Goal: Information Seeking & Learning: Learn about a topic

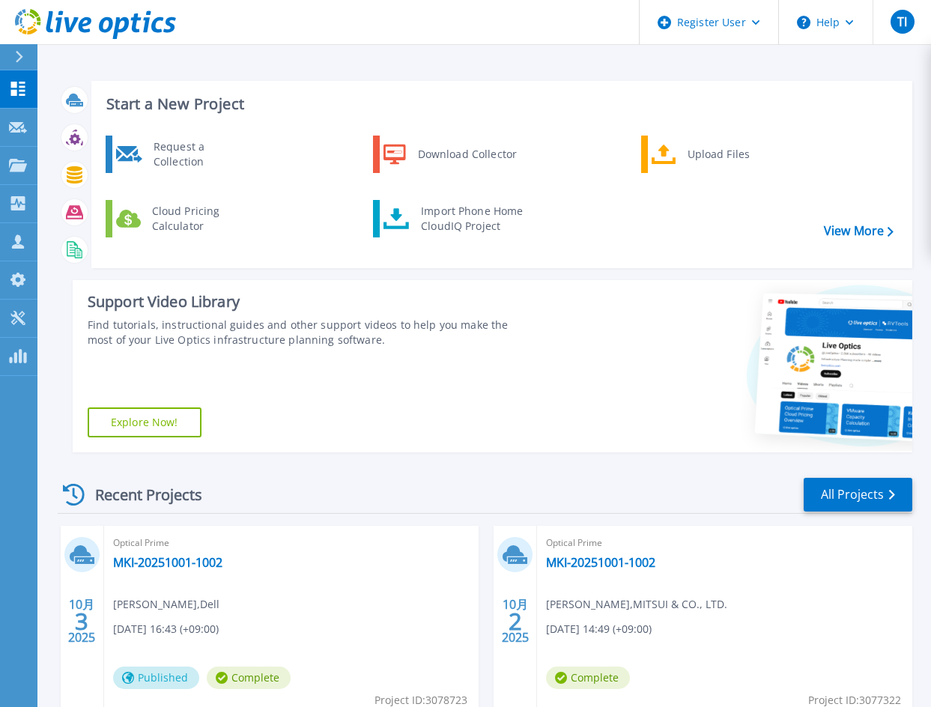
click at [406, 30] on header "Register User Help TI Dell ユーザー Tomonori Ishitsuka Tomonori.Ishitsuka@dell.com …" at bounding box center [465, 22] width 931 height 45
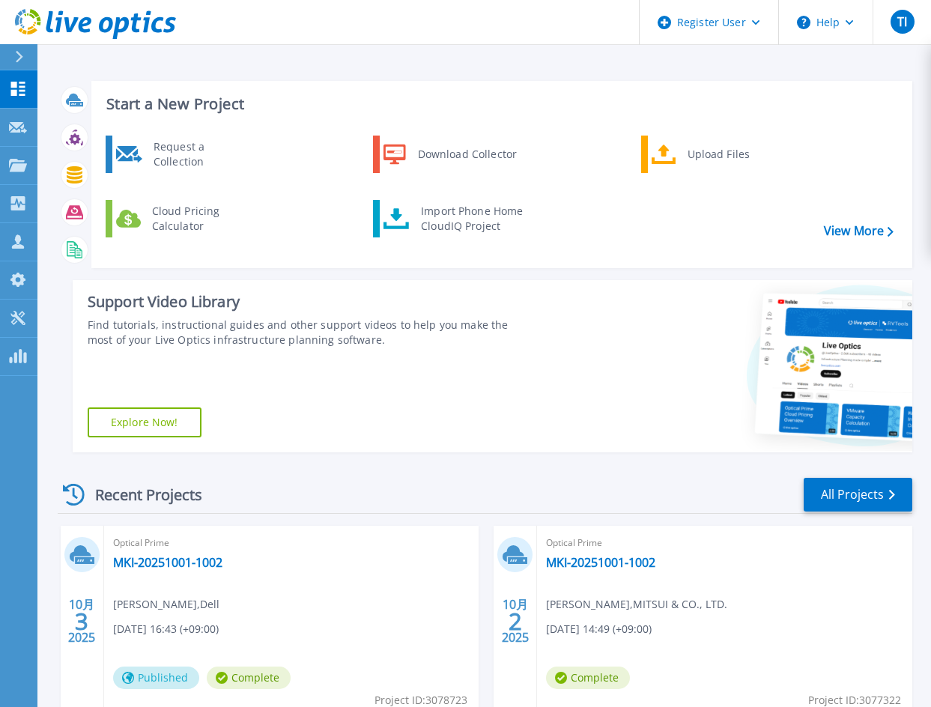
click at [365, 53] on div "Start a New Project Request a Collection Download Collector Upload Files Cloud …" at bounding box center [484, 605] width 894 height 1210
click at [298, 68] on div "Start a New Project Request a Collection Download Collector Upload Files Cloud …" at bounding box center [484, 605] width 894 height 1210
click at [152, 277] on div "Start a New Project Request a Collection Download Collector Upload Files Cloud …" at bounding box center [485, 267] width 855 height 396
click at [22, 163] on icon at bounding box center [18, 165] width 18 height 13
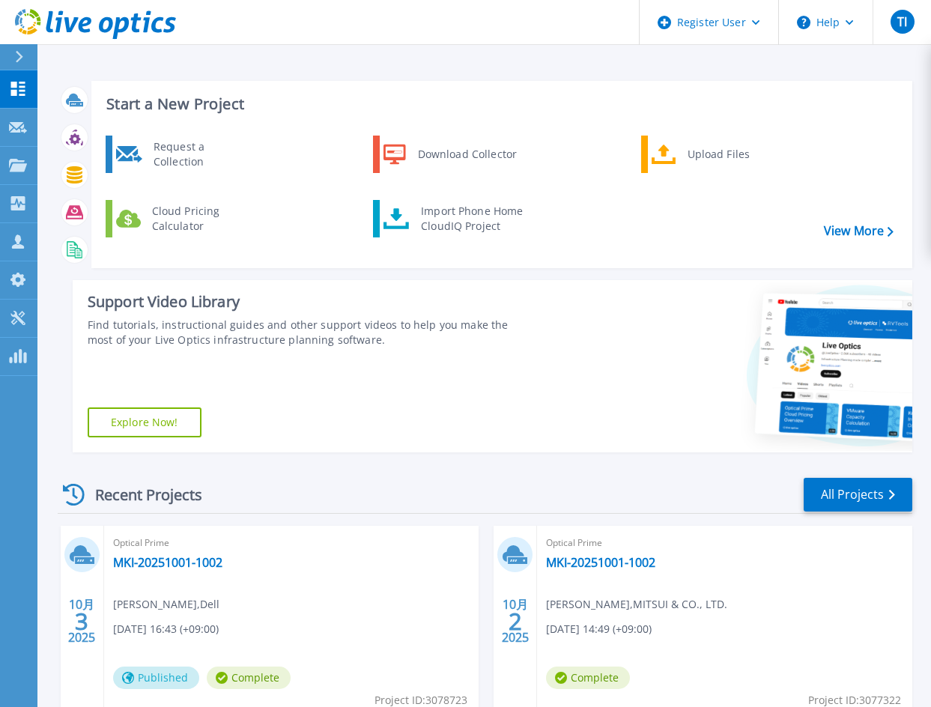
click at [310, 420] on div "Support Video Library Find tutorials, instructional guides and other support vi…" at bounding box center [298, 366] width 451 height 172
click at [203, 557] on link "MKI-20251001-1002" at bounding box center [167, 562] width 109 height 15
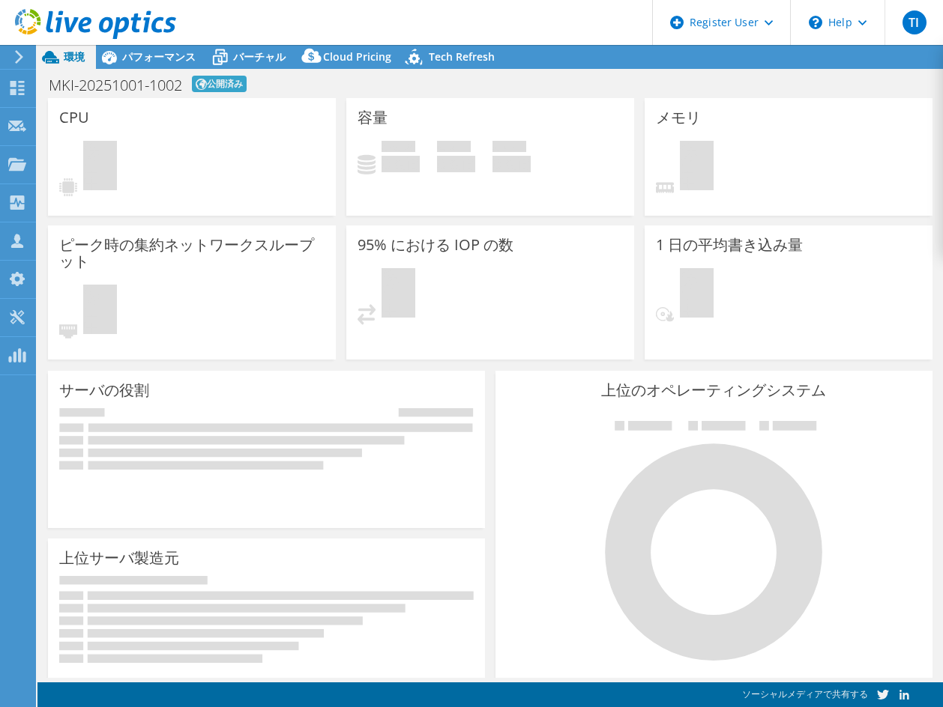
click at [427, 337] on div "95% における IOP の数 保留中" at bounding box center [490, 293] width 288 height 134
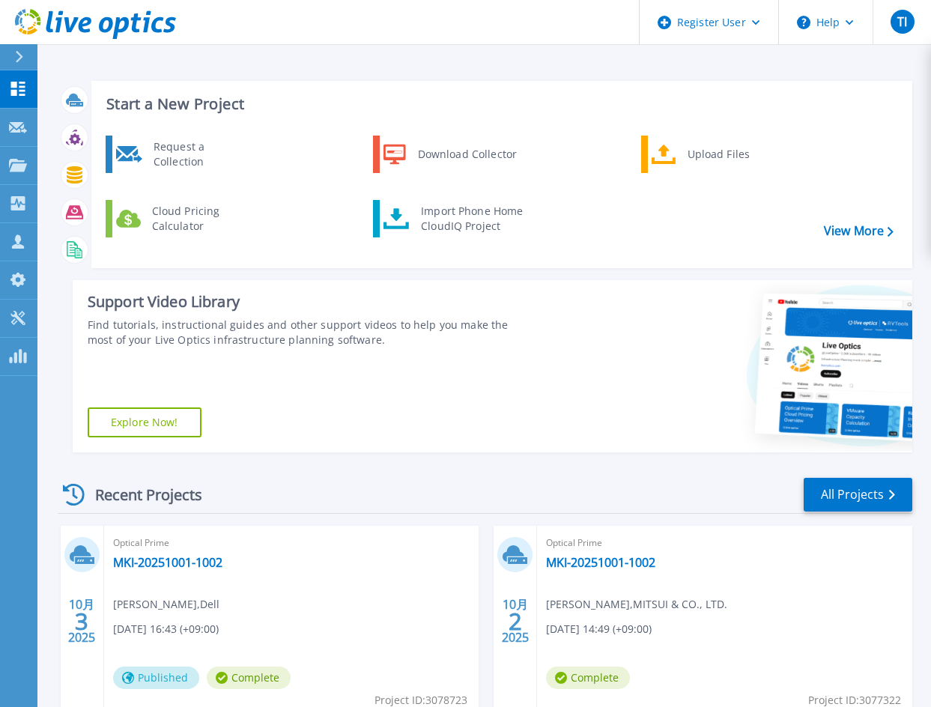
click at [370, 480] on div "Recent Projects All Projects" at bounding box center [485, 495] width 855 height 37
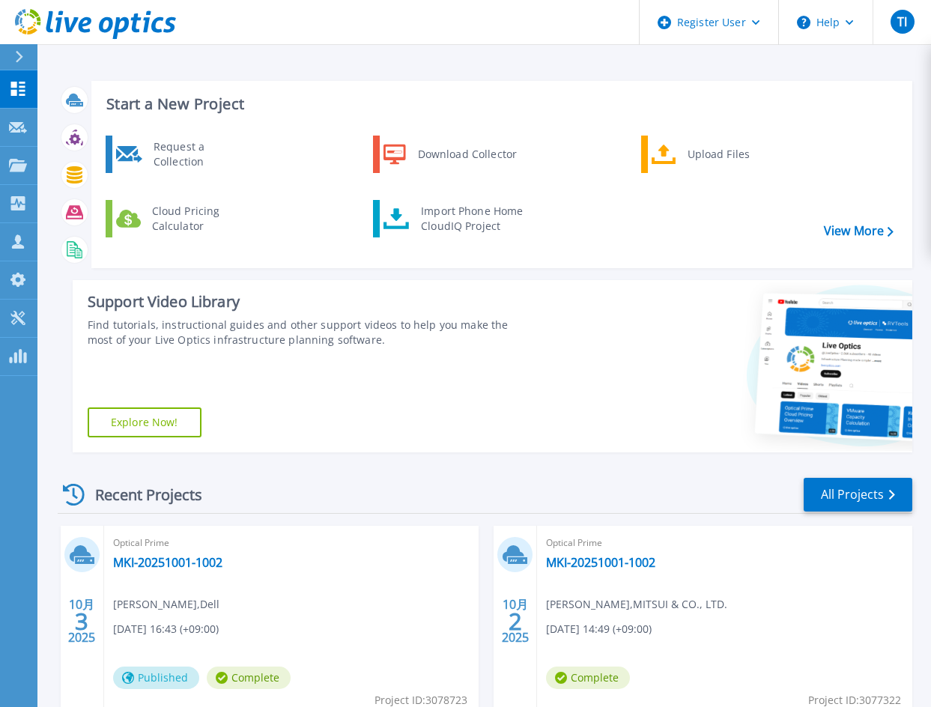
click at [370, 480] on div "Recent Projects All Projects" at bounding box center [485, 495] width 855 height 37
click at [357, 460] on div "Start a New Project Request a Collection Download Collector Upload Files Cloud …" at bounding box center [485, 267] width 855 height 396
click at [172, 61] on div "Start a New Project Request a Collection Download Collector Upload Files Cloud …" at bounding box center [484, 605] width 894 height 1210
click at [204, 564] on link "MKI-20251001-1002" at bounding box center [167, 562] width 109 height 15
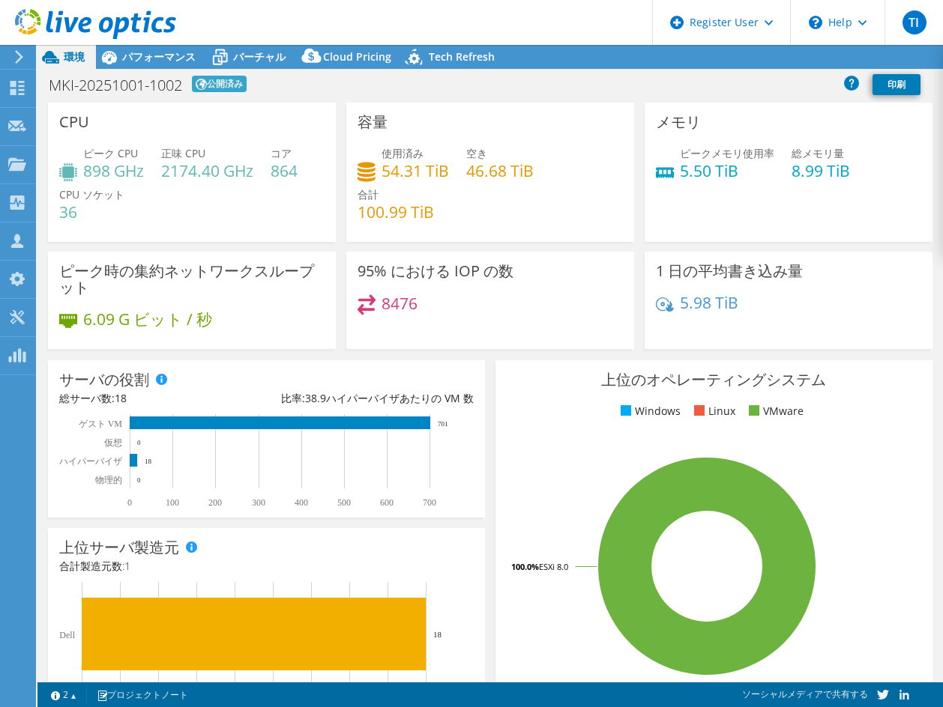
click at [300, 333] on div "6.09 G ビット / 秒" at bounding box center [191, 326] width 265 height 31
select select "USD"
click at [187, 53] on span "パフォーマンス" at bounding box center [158, 56] width 73 height 14
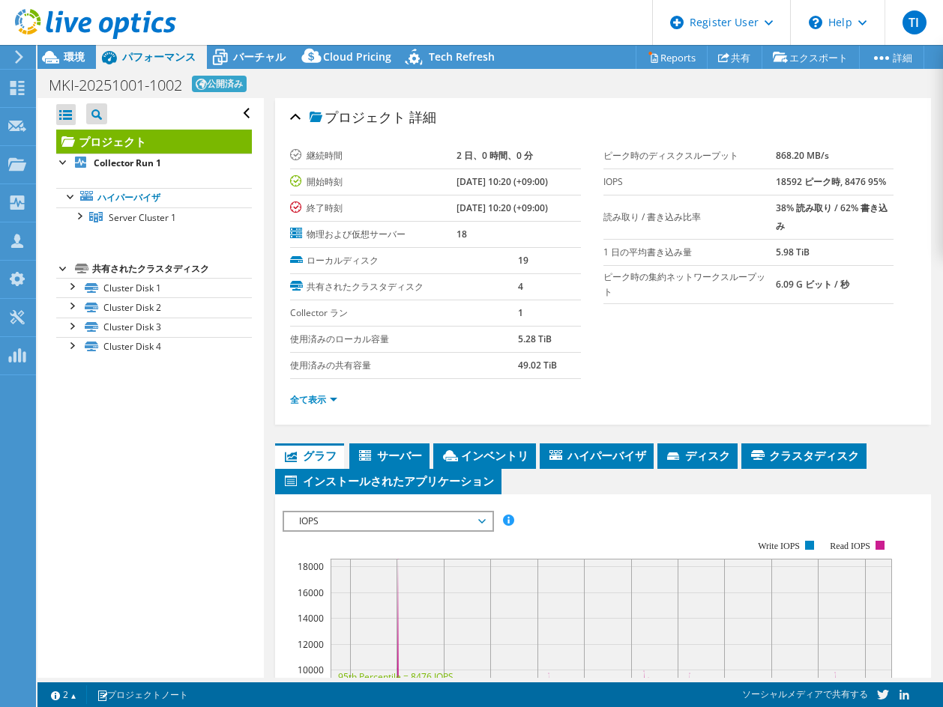
click at [268, 333] on div "プロジェクト 詳細 継続時間 2 日、0 時間、0 分 開始時刻 09/30/2025, 10:20 (+09:00) 終了時刻 10/02/2025, 10…" at bounding box center [603, 560] width 678 height 925
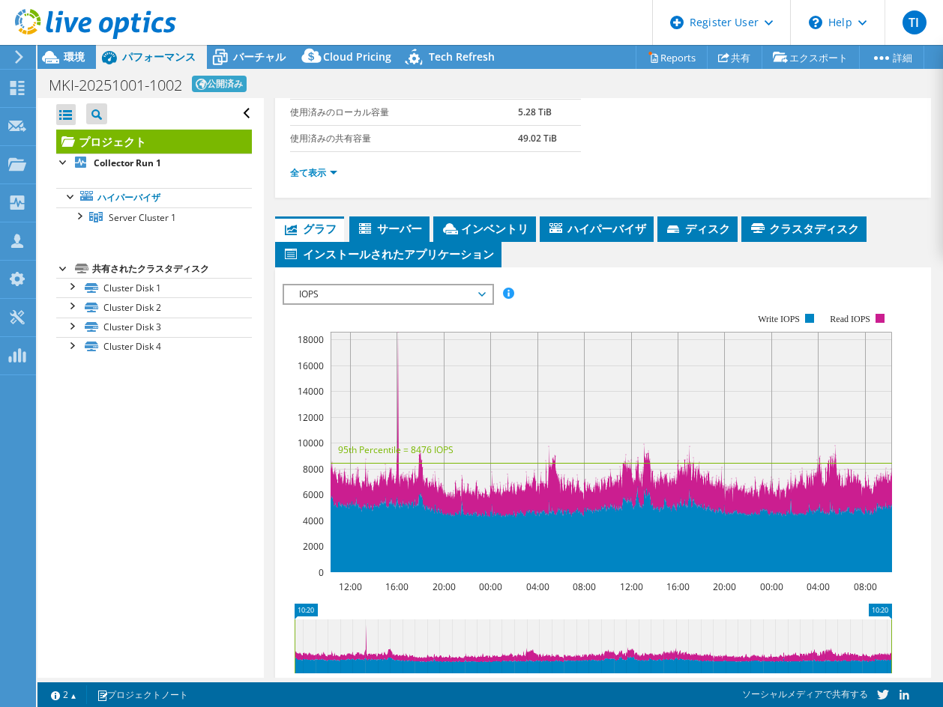
scroll to position [227, 0]
click at [316, 285] on span "IOPS" at bounding box center [387, 294] width 193 height 18
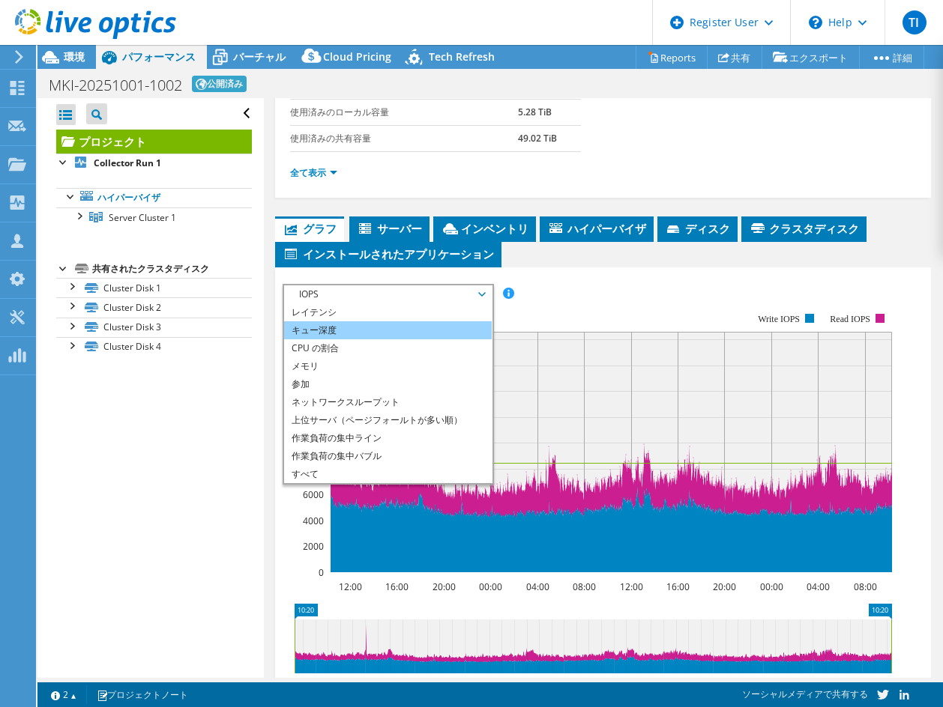
scroll to position [0, 0]
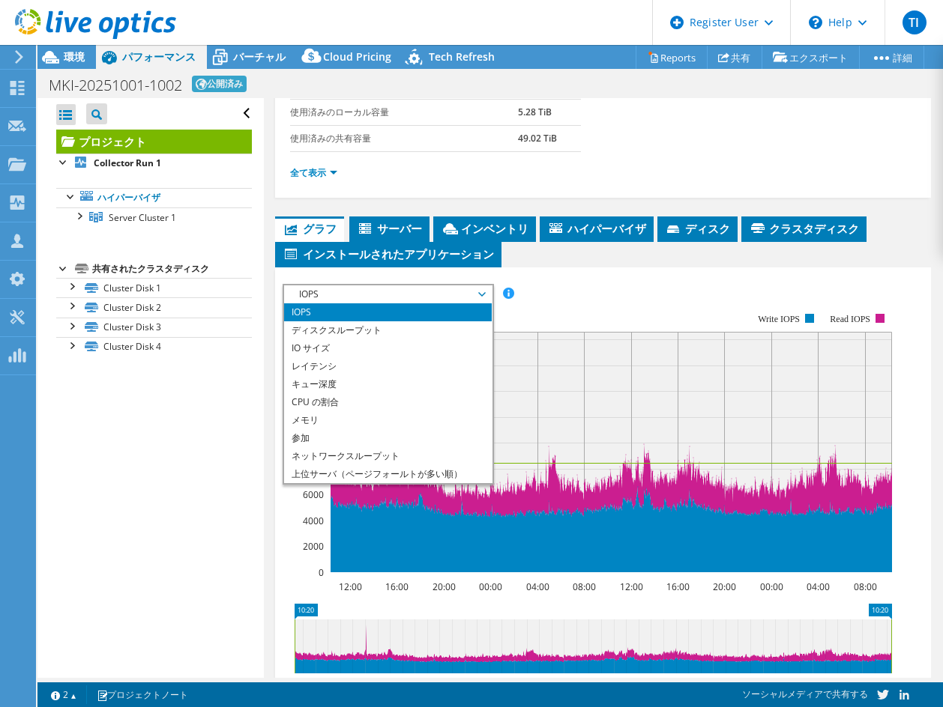
click at [597, 300] on rect at bounding box center [587, 443] width 609 height 300
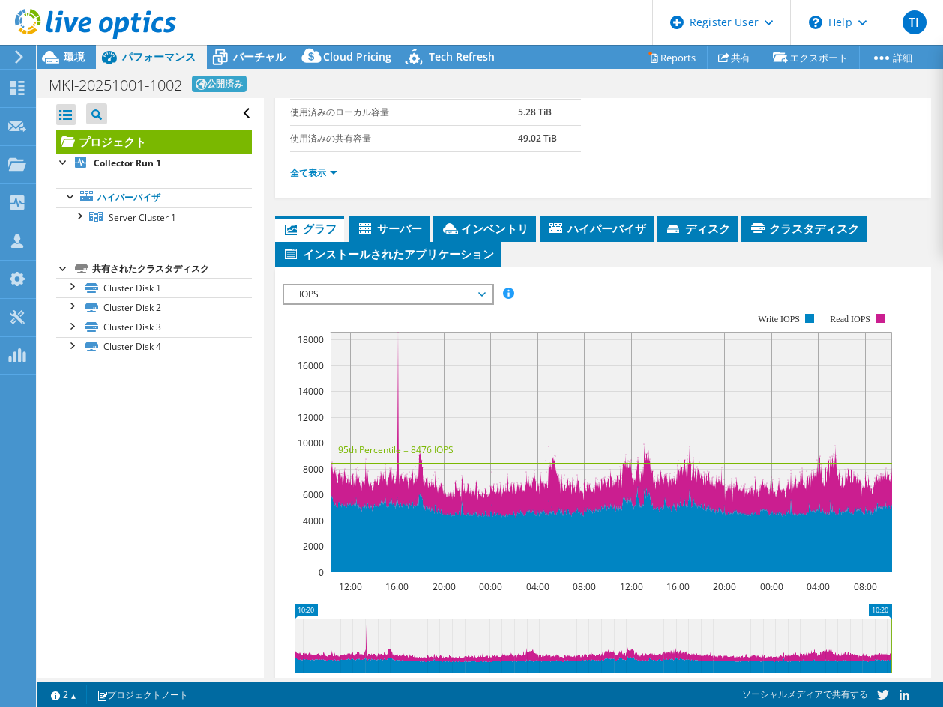
click at [597, 300] on rect at bounding box center [587, 443] width 609 height 300
click at [296, 450] on rect at bounding box center [587, 443] width 609 height 300
click at [288, 525] on rect at bounding box center [587, 443] width 609 height 300
click at [301, 167] on link "全て表示" at bounding box center [313, 172] width 47 height 13
click at [363, 187] on div "全て表示" at bounding box center [603, 173] width 626 height 42
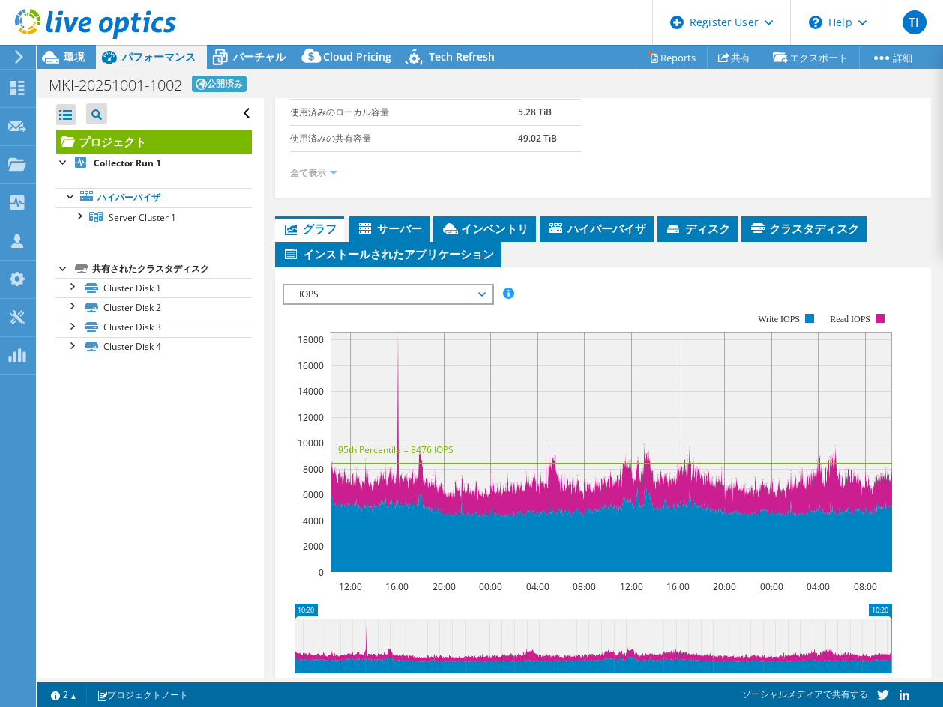
click at [387, 210] on div "プロジェクト 詳細 継続時間 2 日、0 時間、0 分 開始時刻 09/30/2025, 10:20 (+09:00) 終了時刻 10/02/2025, 10…" at bounding box center [603, 333] width 678 height 925
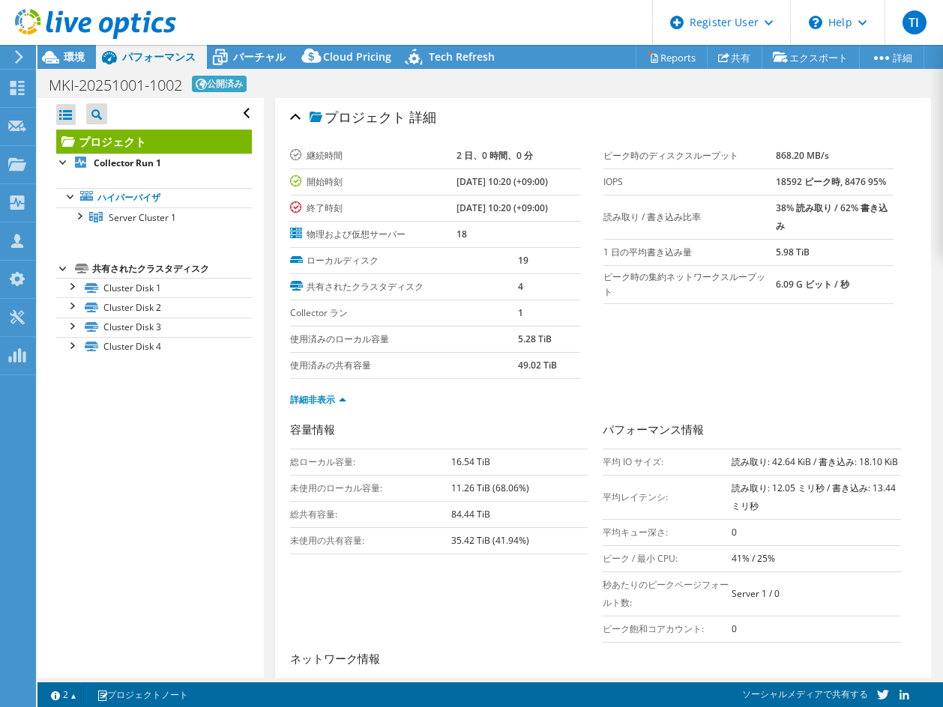
click at [694, 359] on section "継続時間 2 日、0 時間、0 分 開始時刻 09/30/2025, 10:20 (+09:00) 終了時刻 10/02/2025, 10:20 (+09:0…" at bounding box center [603, 282] width 626 height 278
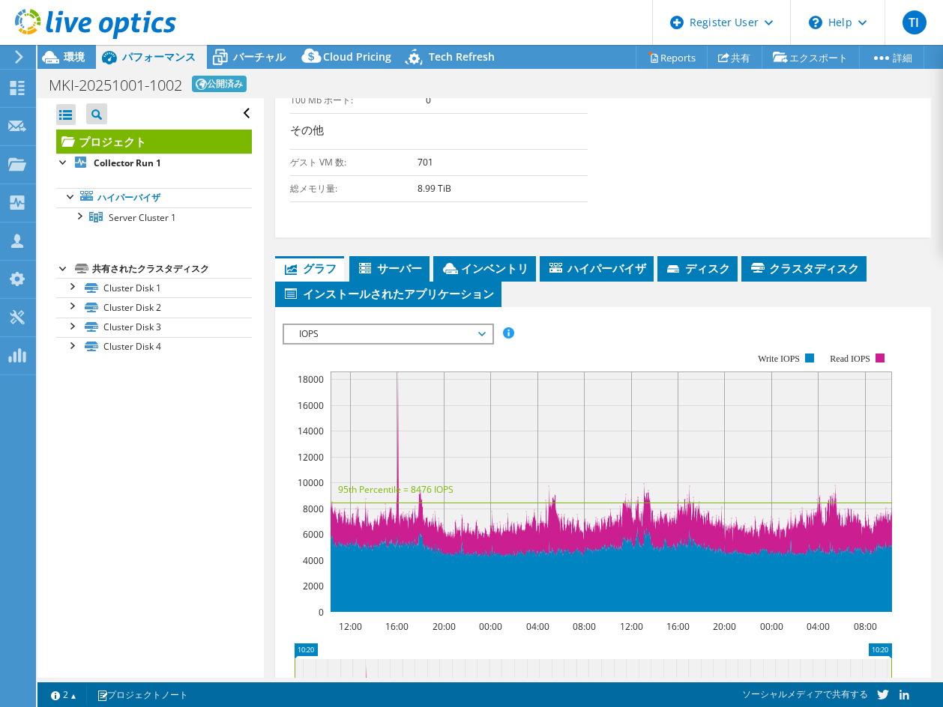
scroll to position [667, 0]
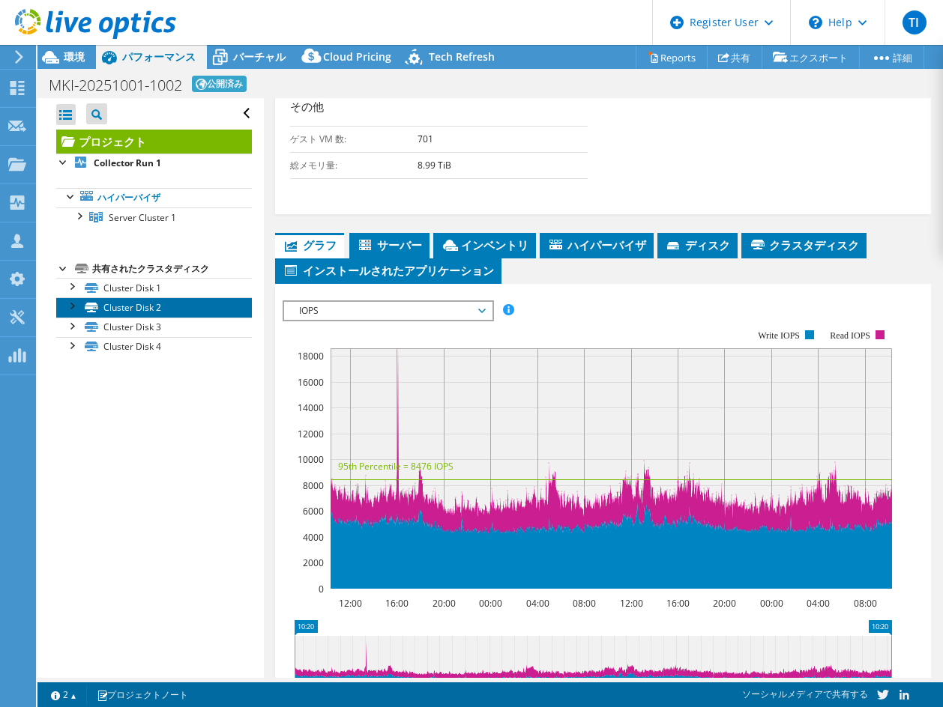
click at [181, 306] on link "Cluster Disk 2" at bounding box center [154, 306] width 196 height 19
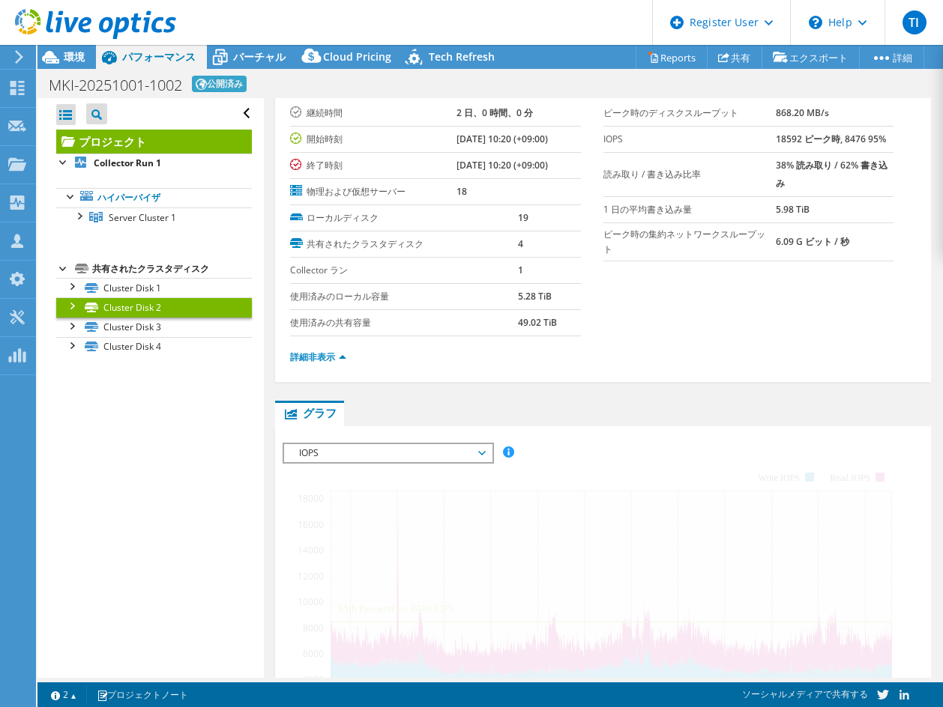
scroll to position [0, 0]
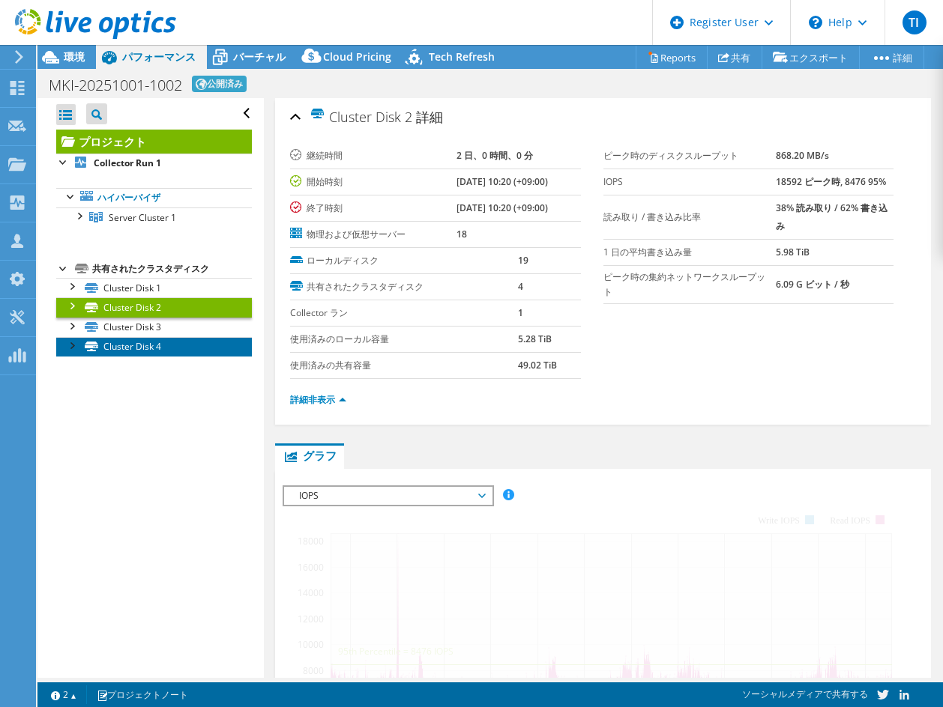
click at [191, 342] on link "Cluster Disk 4" at bounding box center [154, 346] width 196 height 19
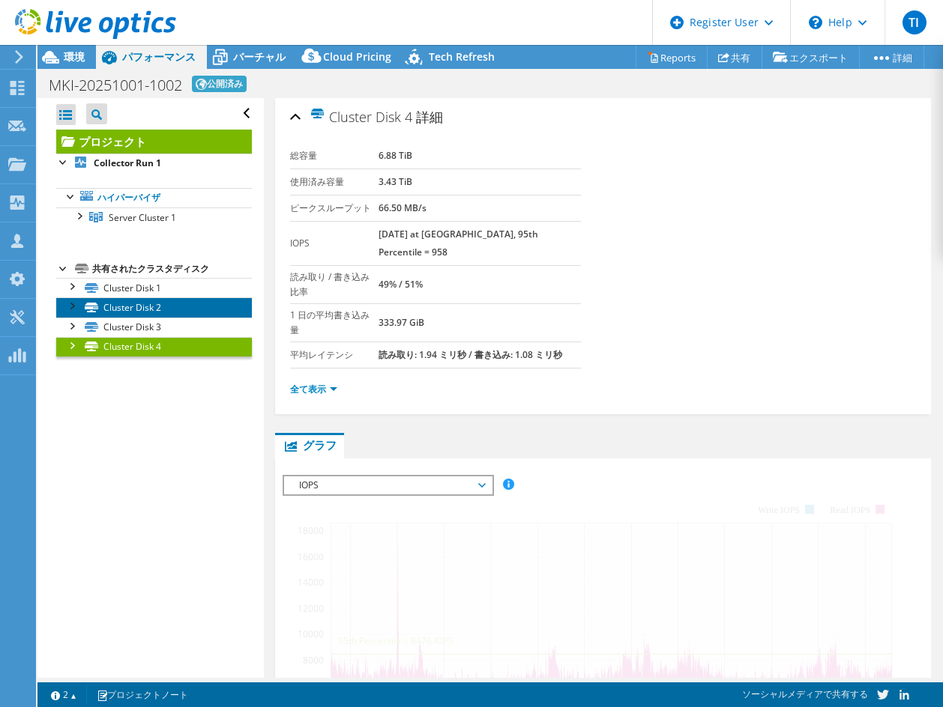
click at [188, 305] on link "Cluster Disk 2" at bounding box center [154, 306] width 196 height 19
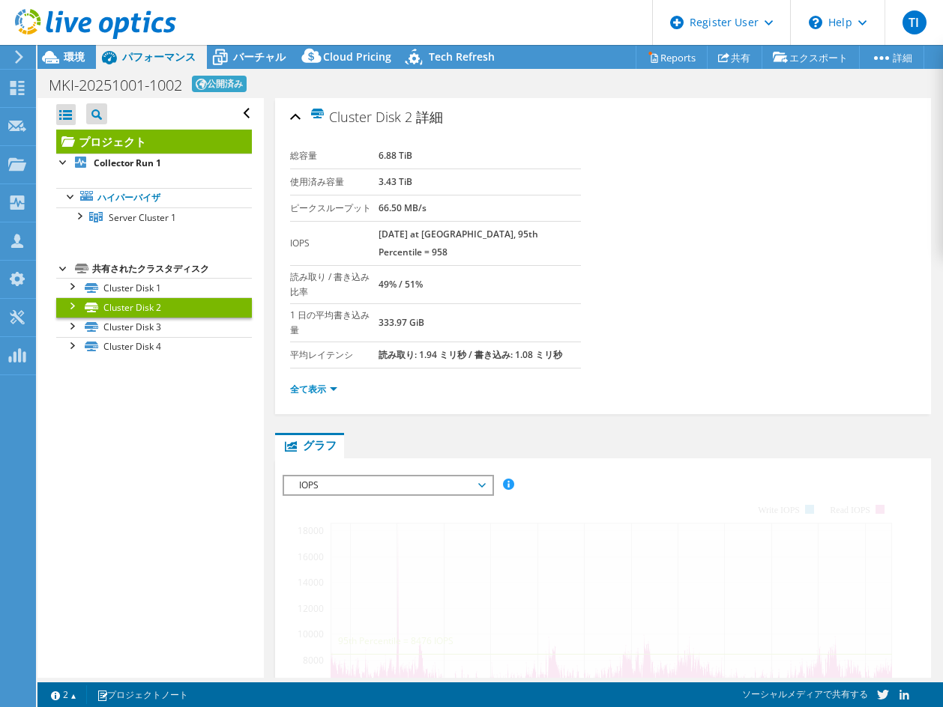
click at [289, 336] on div "Cluster Disk 2 詳細 総容量 6.88 TiB 使用済み容量 3.43 TiB ピークスループット 66.50 MB/s IOPS 1945 a…" at bounding box center [603, 256] width 656 height 316
click at [216, 321] on link "Cluster Disk 3" at bounding box center [154, 327] width 196 height 19
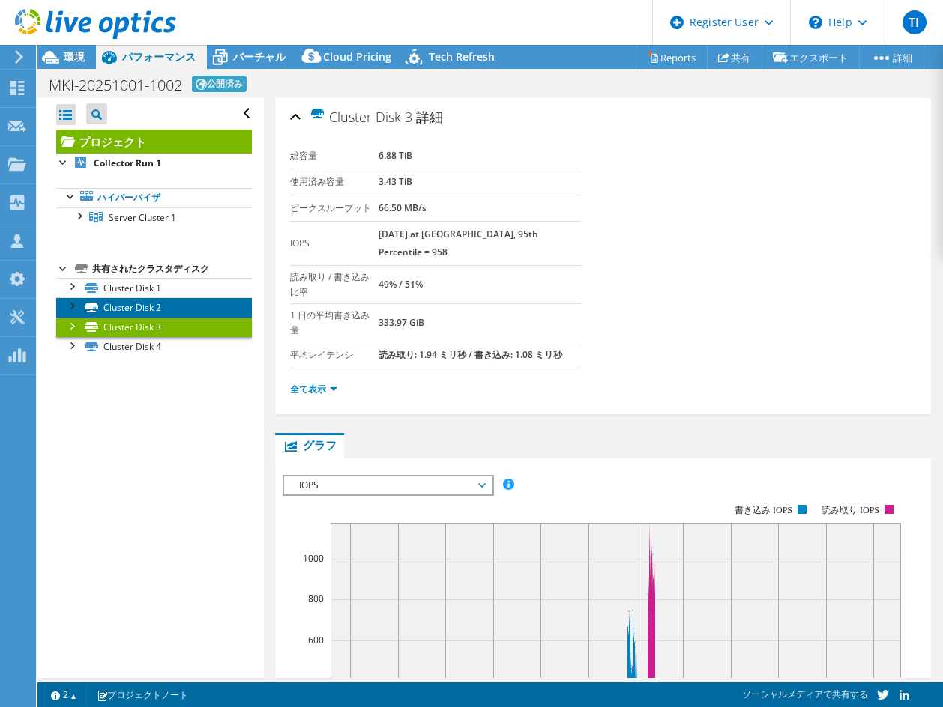
click at [202, 306] on link "Cluster Disk 2" at bounding box center [154, 306] width 196 height 19
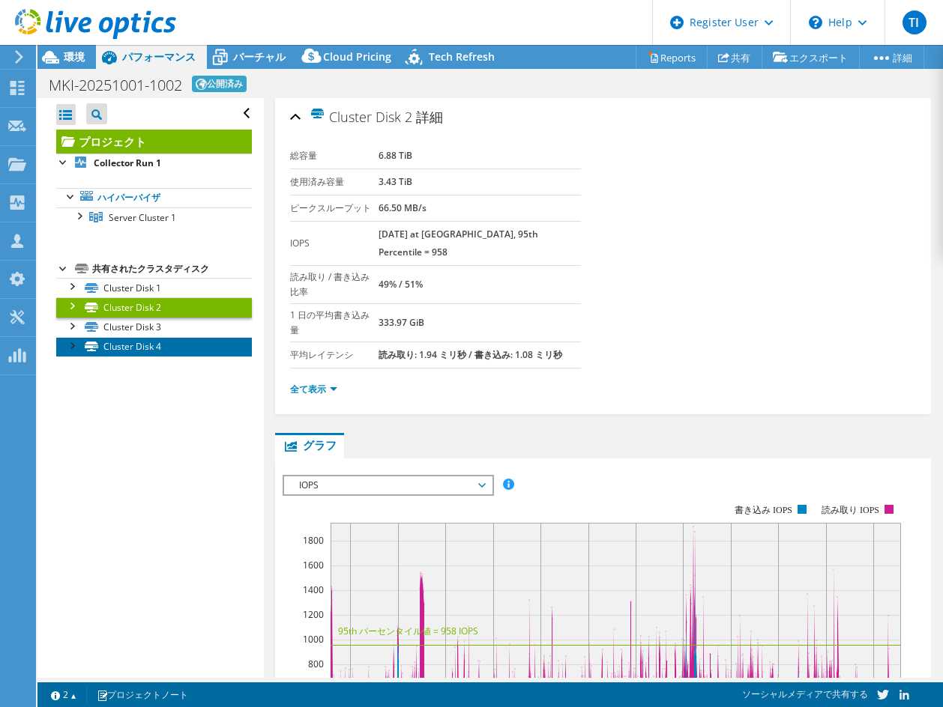
click at [193, 351] on link "Cluster Disk 4" at bounding box center [154, 346] width 196 height 19
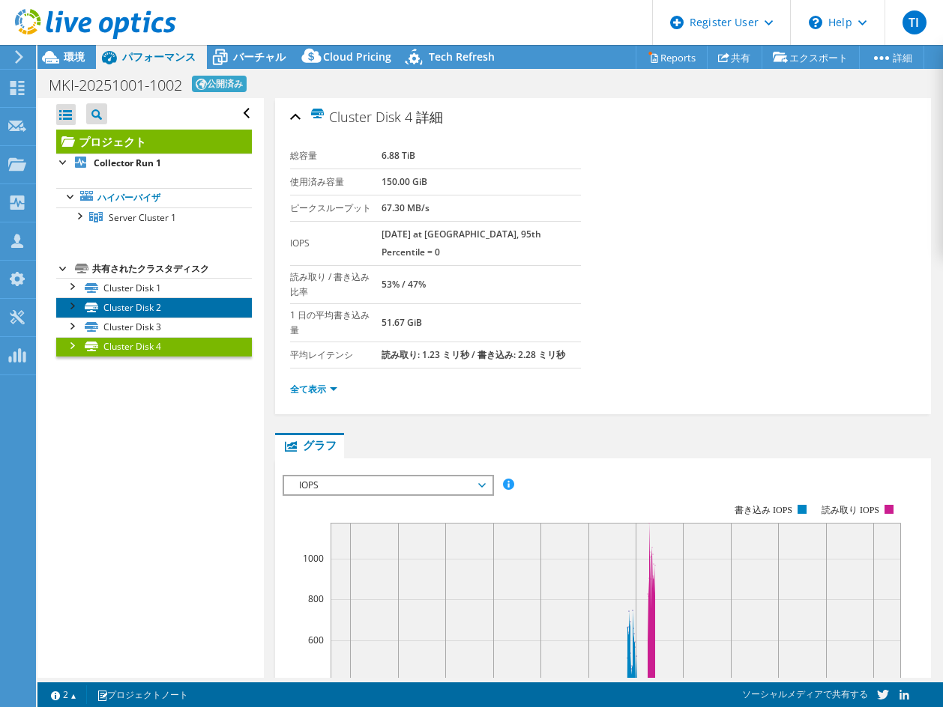
click at [198, 309] on link "Cluster Disk 2" at bounding box center [154, 306] width 196 height 19
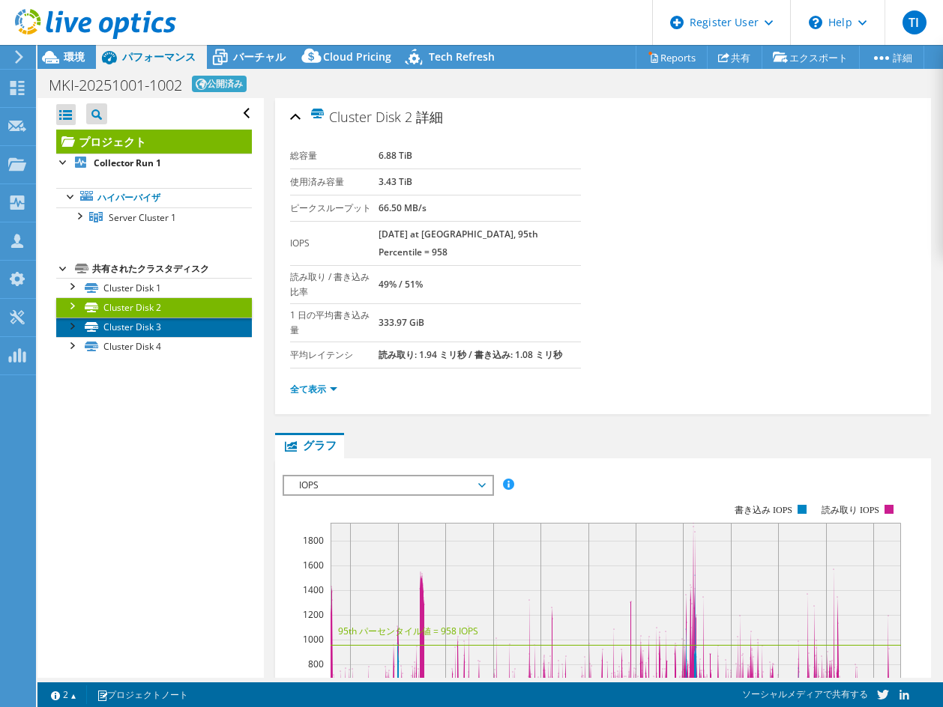
click at [199, 322] on link "Cluster Disk 3" at bounding box center [154, 327] width 196 height 19
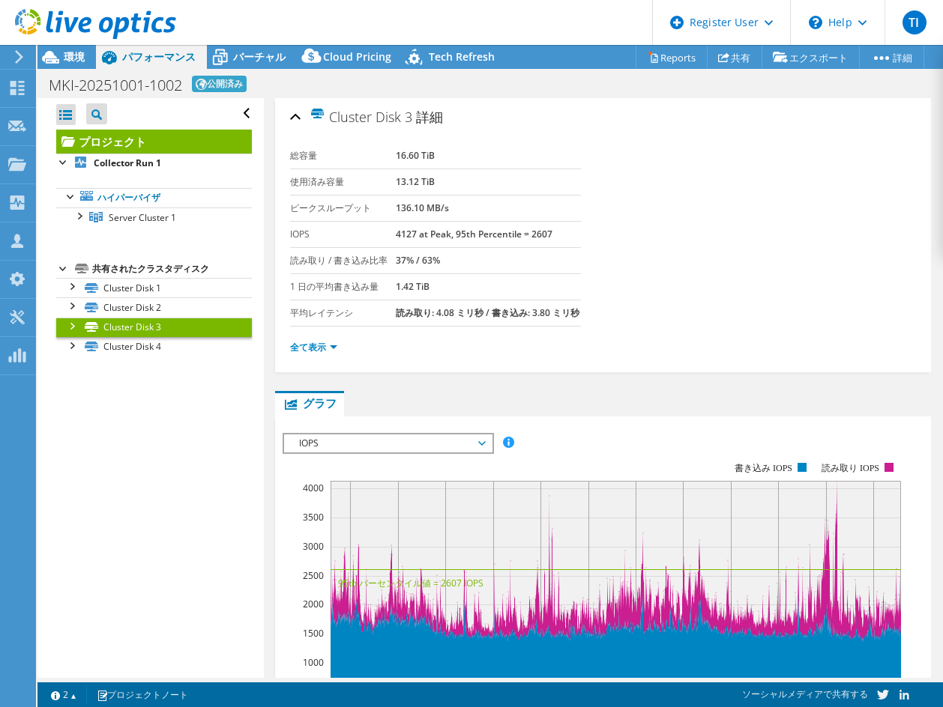
click at [354, 80] on div "MKI-20251001-1002 公開済み 印刷" at bounding box center [489, 84] width 905 height 28
click at [133, 34] on icon at bounding box center [95, 24] width 161 height 31
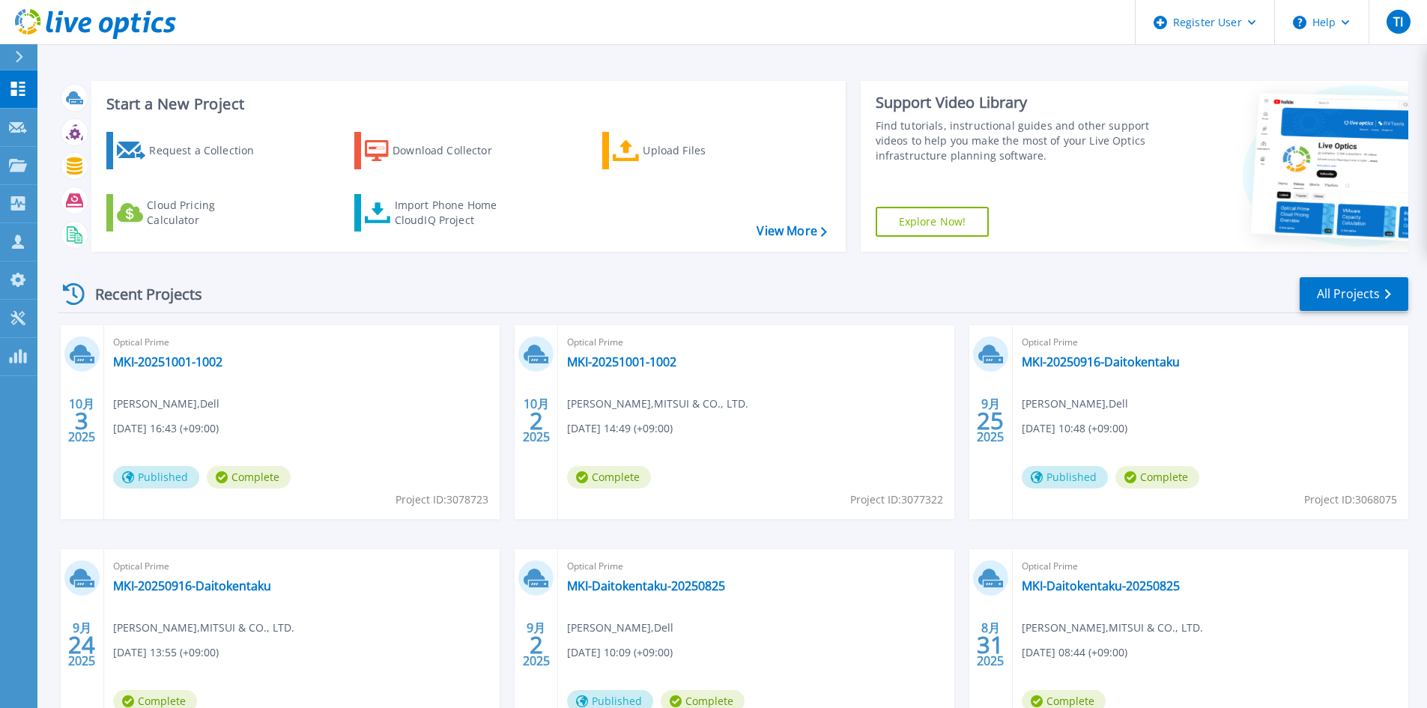
click at [616, 321] on div "Recent Projects All Projects 10月 3 2025 Optical Prime MKI-20251001-1002 [PERSON…" at bounding box center [733, 525] width 1351 height 522
click at [399, 296] on div "Recent Projects All Projects" at bounding box center [733, 294] width 1351 height 37
click at [1362, 286] on link "All Projects" at bounding box center [1354, 294] width 109 height 34
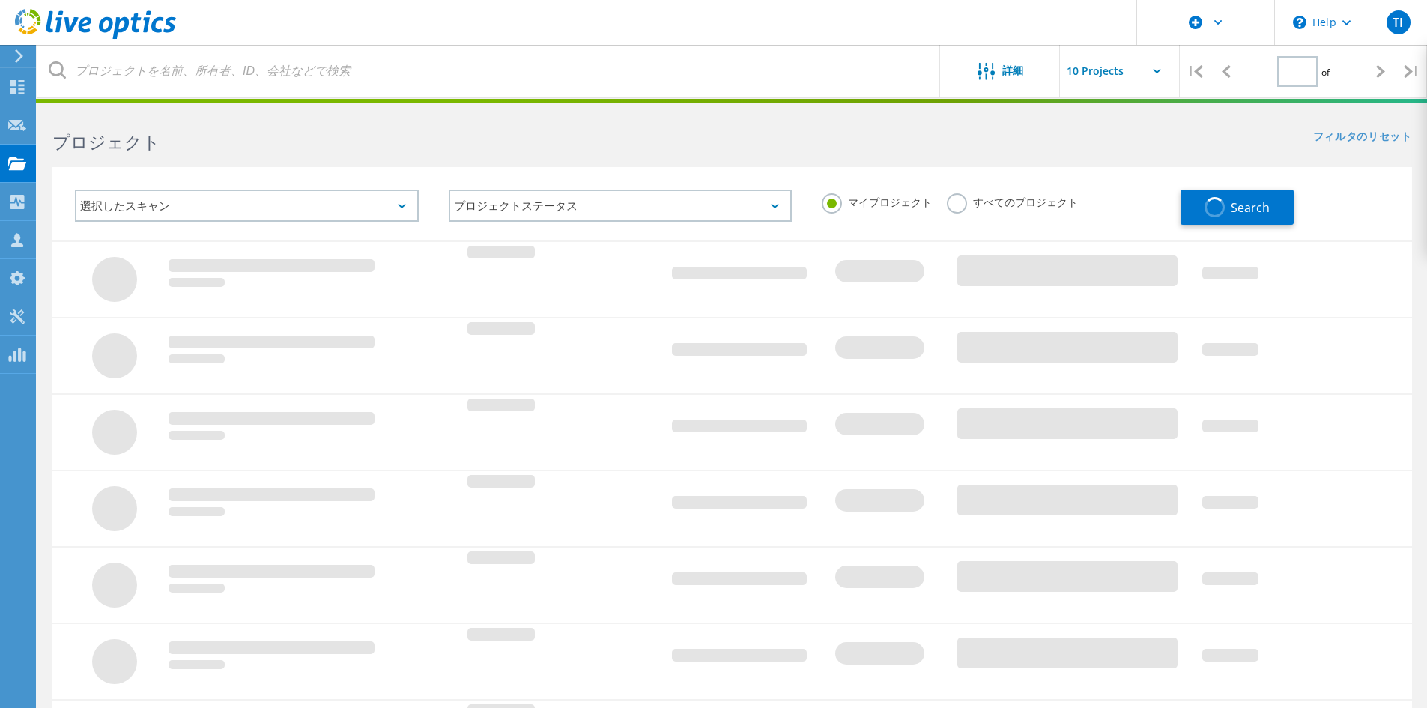
type input "1"
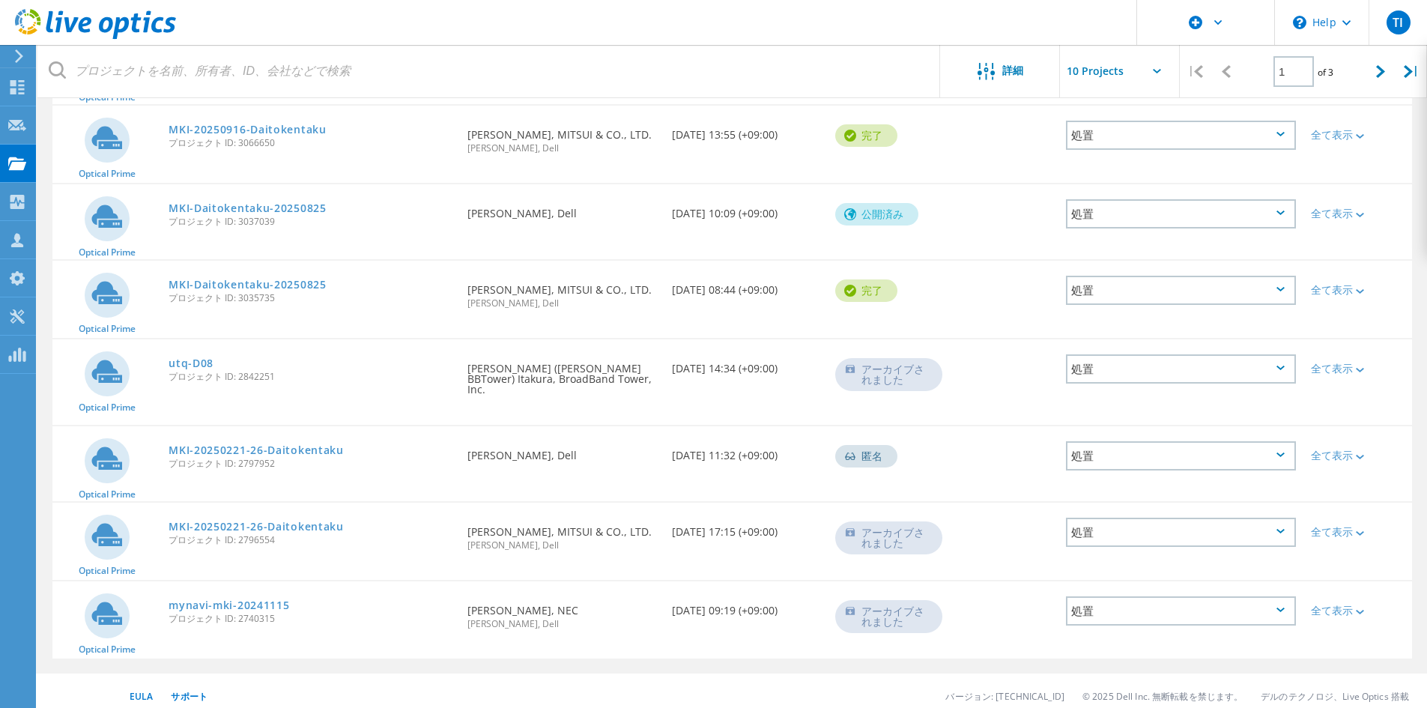
scroll to position [402, 0]
click at [205, 366] on link "utq-D08" at bounding box center [191, 364] width 45 height 10
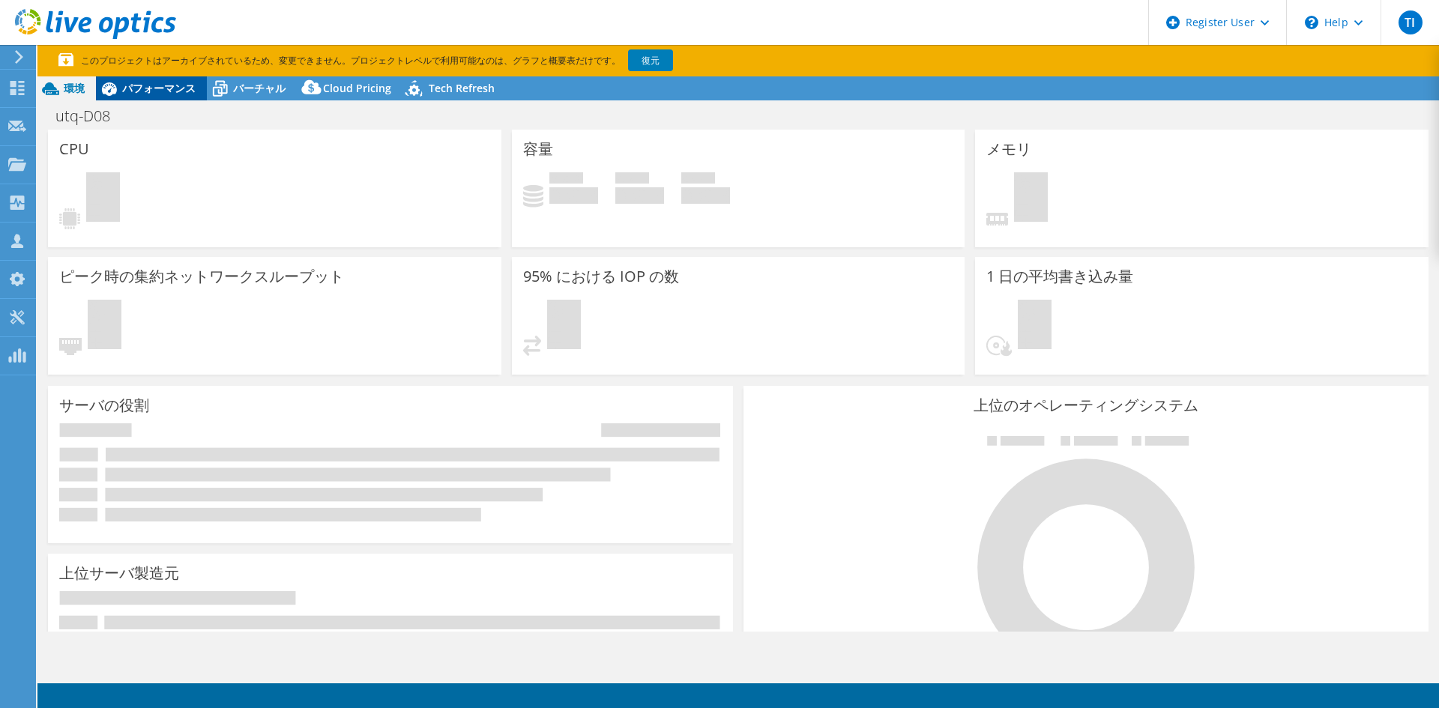
click at [161, 86] on span "パフォーマンス" at bounding box center [158, 88] width 73 height 14
click at [187, 87] on span "パフォーマンス" at bounding box center [158, 88] width 73 height 14
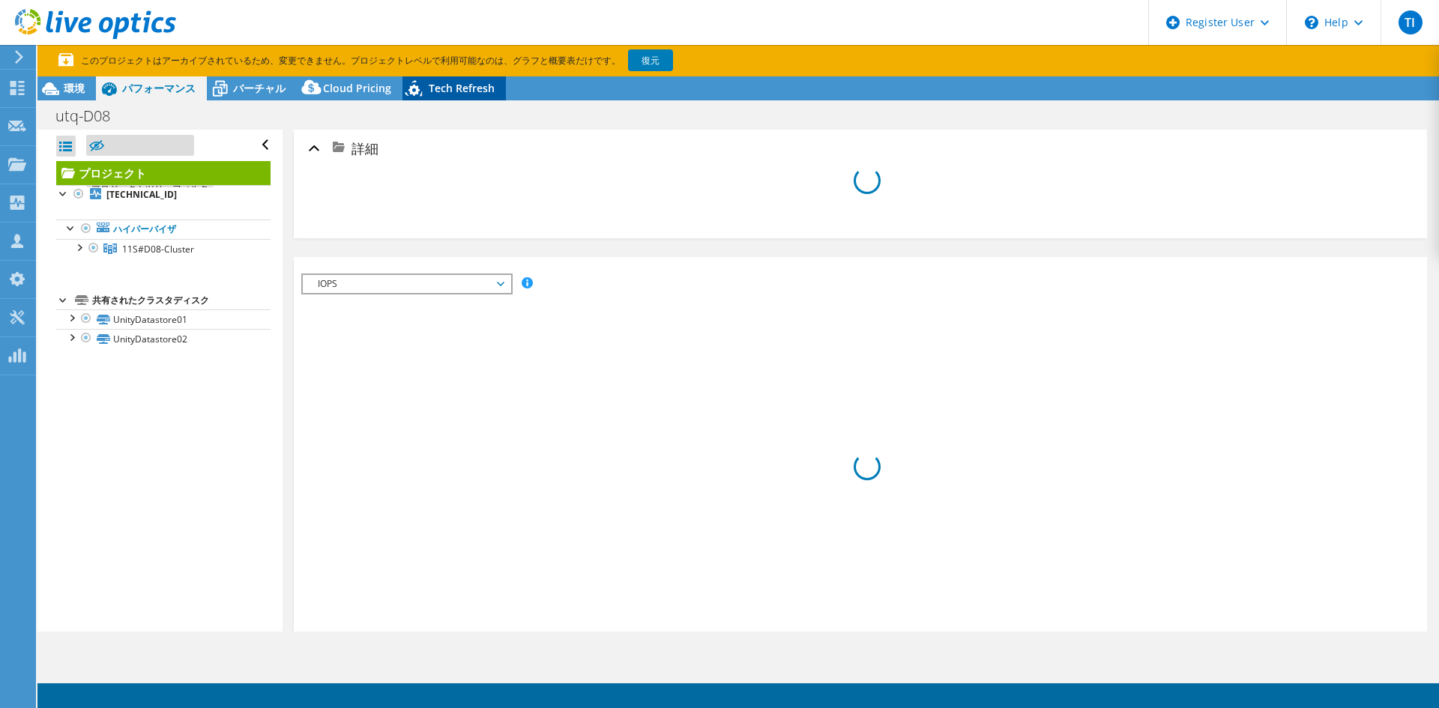
click at [489, 100] on div "Tech Refresh" at bounding box center [453, 88] width 103 height 24
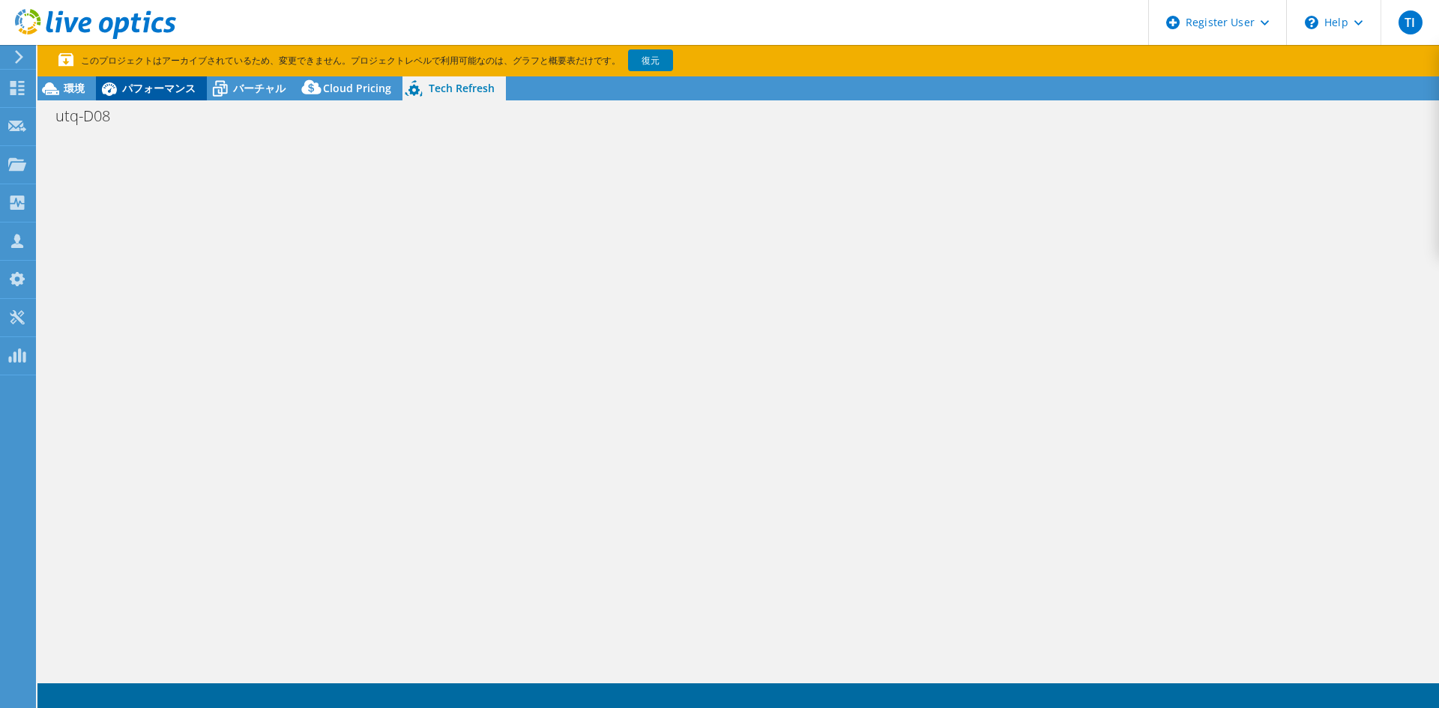
click at [184, 85] on span "パフォーマンス" at bounding box center [158, 88] width 73 height 14
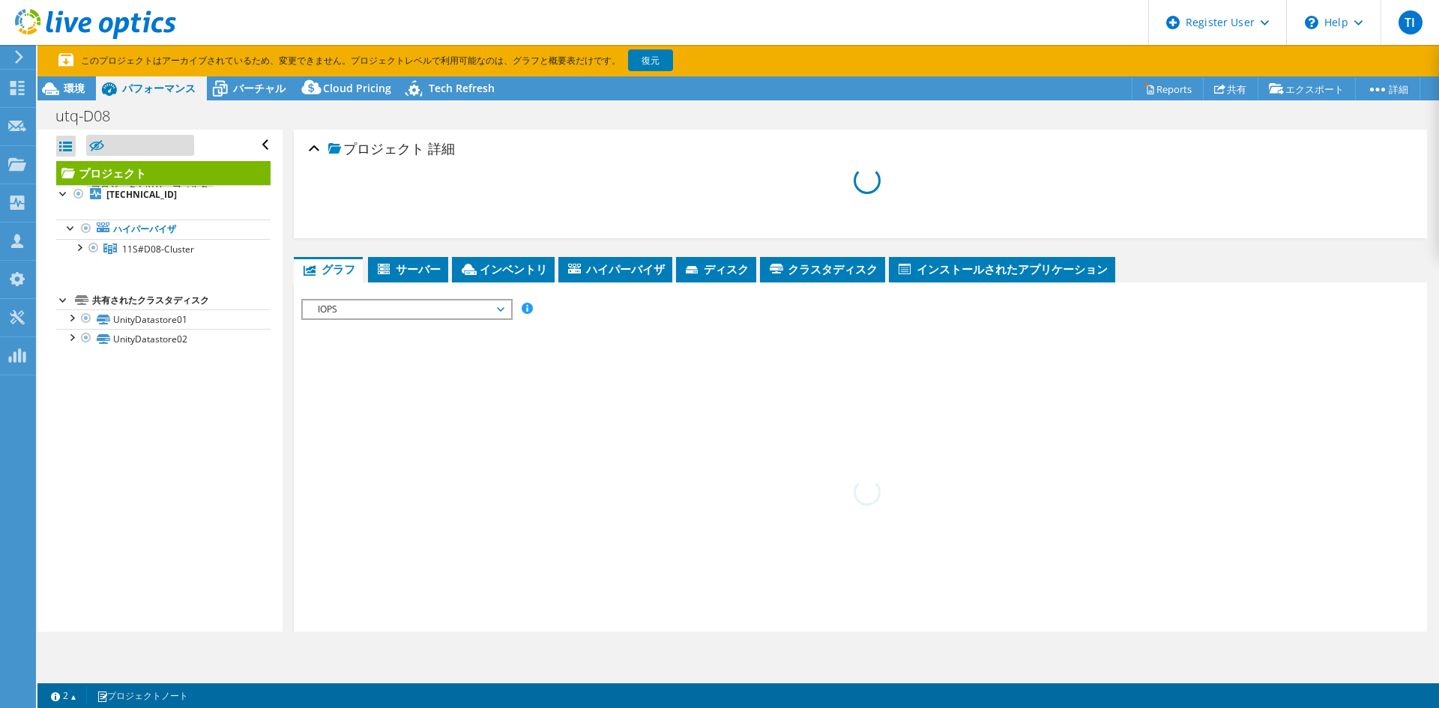
click at [445, 115] on div "utq-D08 印刷" at bounding box center [737, 116] width 1401 height 28
select select "[GEOGRAPHIC_DATA]"
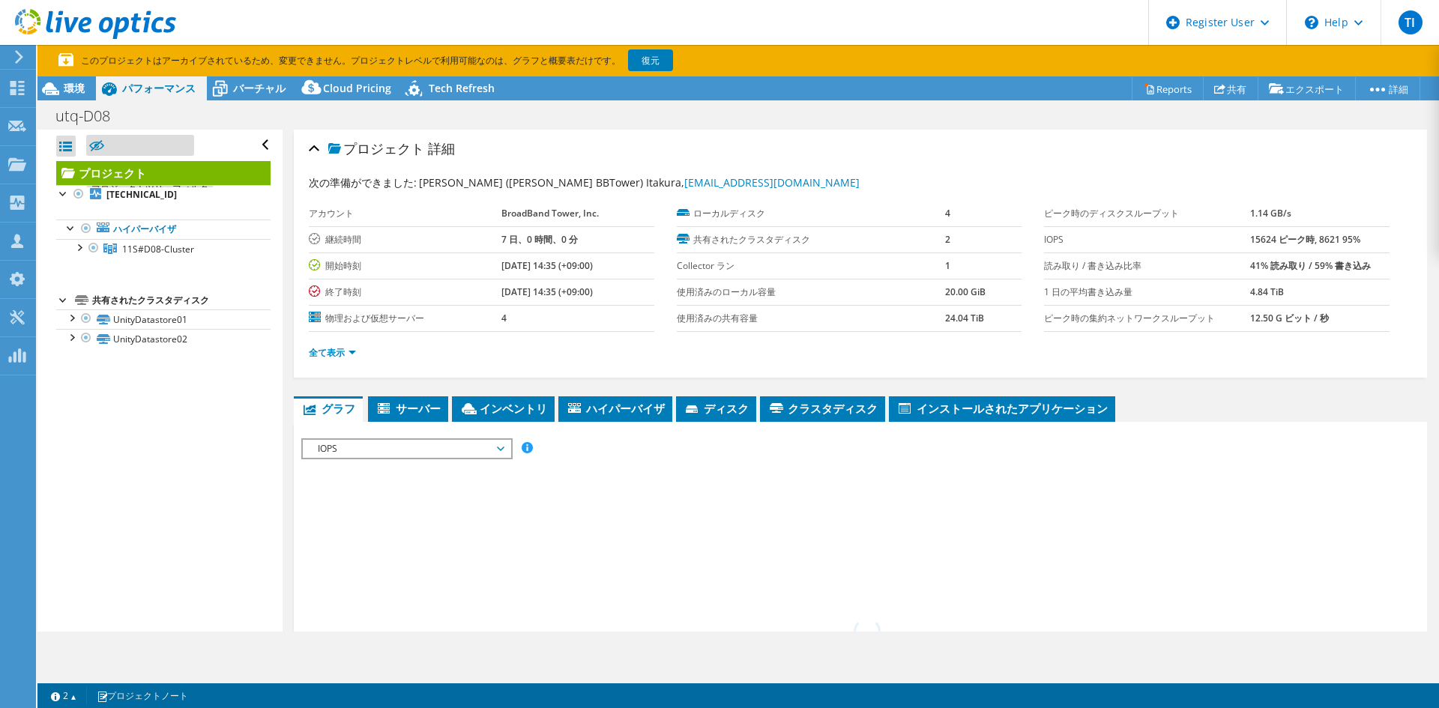
select select "[GEOGRAPHIC_DATA]"
select select "JPY"
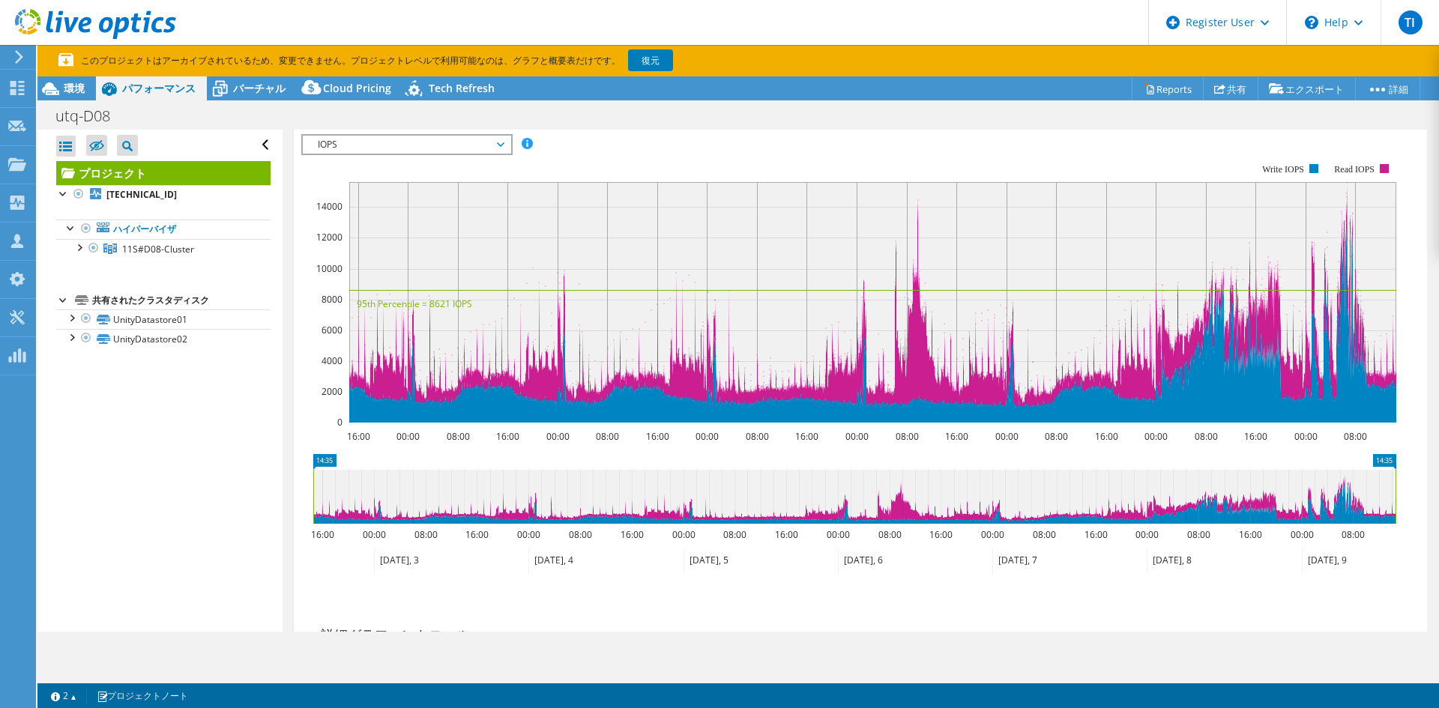
scroll to position [304, 0]
click at [9, 58] on div at bounding box center [16, 56] width 16 height 13
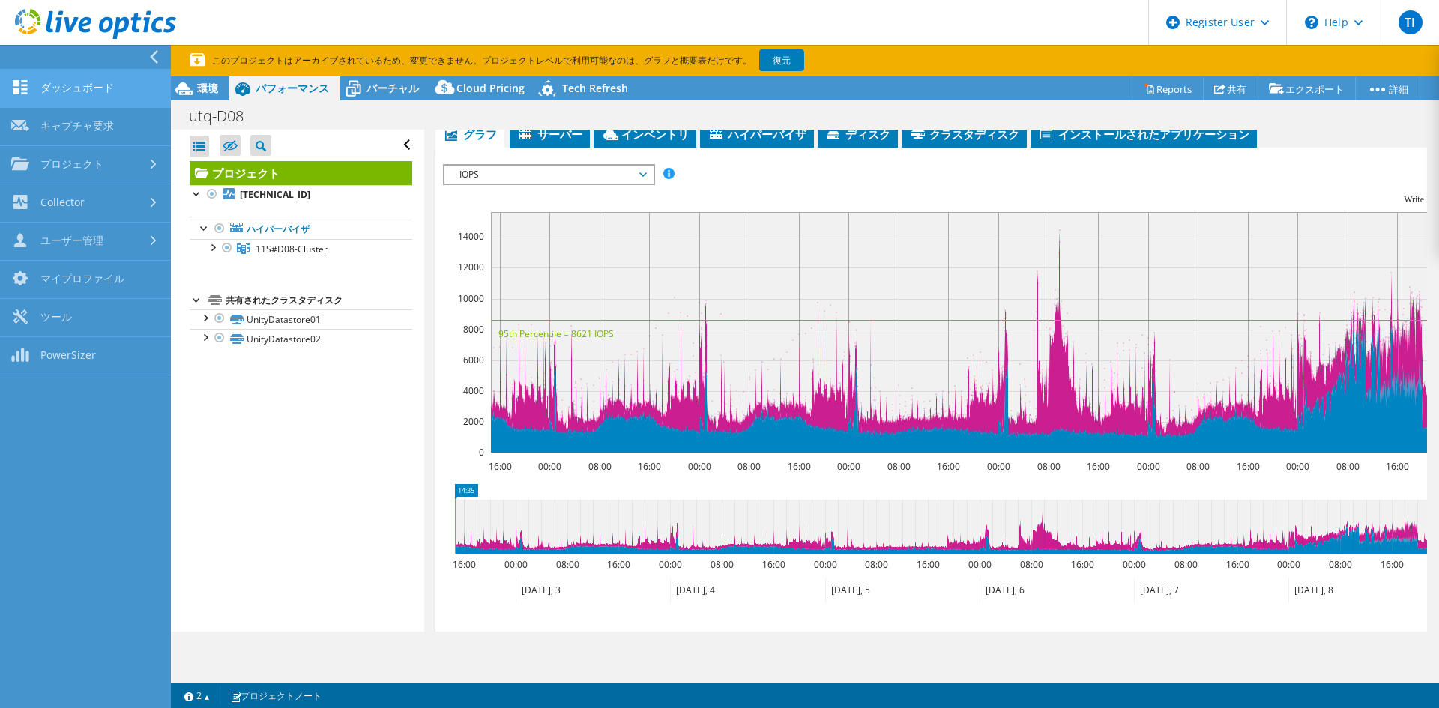
click at [59, 87] on link "ダッシュボード" at bounding box center [85, 89] width 171 height 38
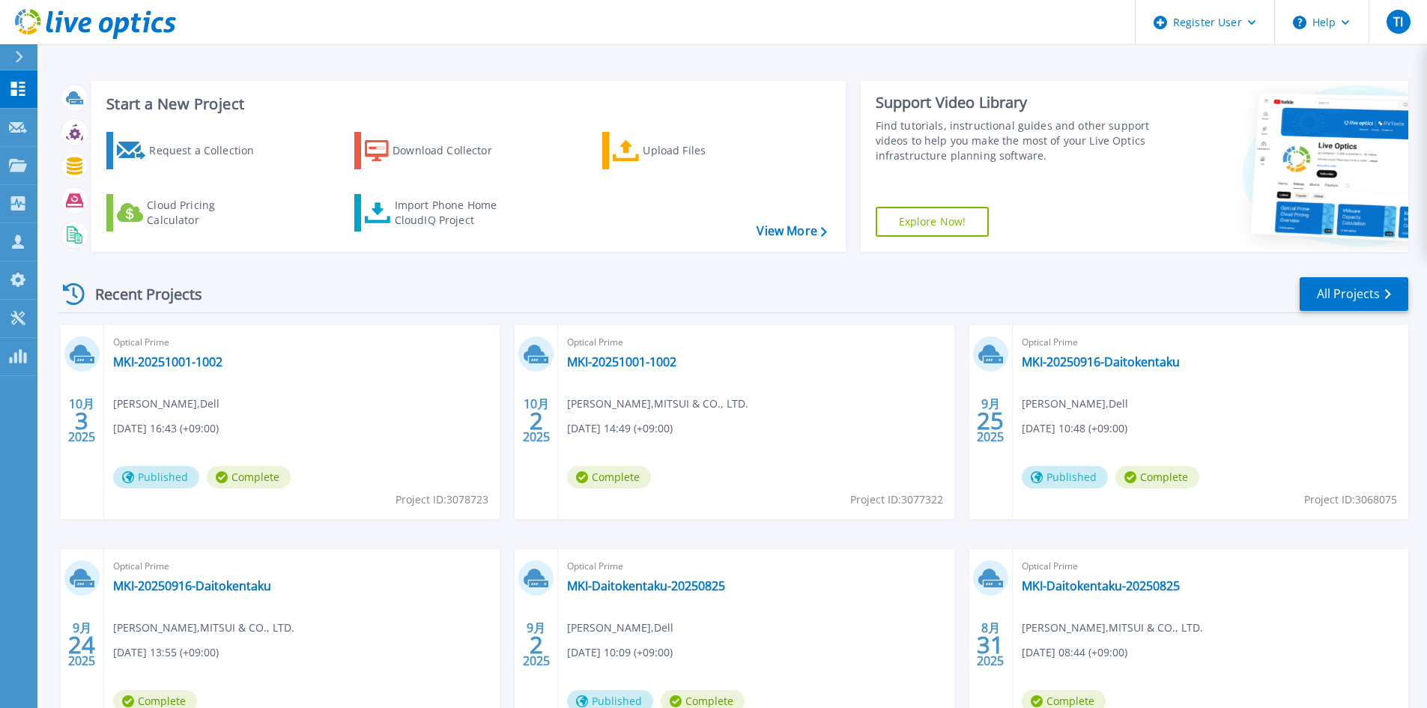
click at [345, 66] on div "Start a New Project Request a Collection Download Collector Upload Files Cloud …" at bounding box center [732, 392] width 1390 height 785
click at [1354, 288] on link "All Projects" at bounding box center [1354, 294] width 109 height 34
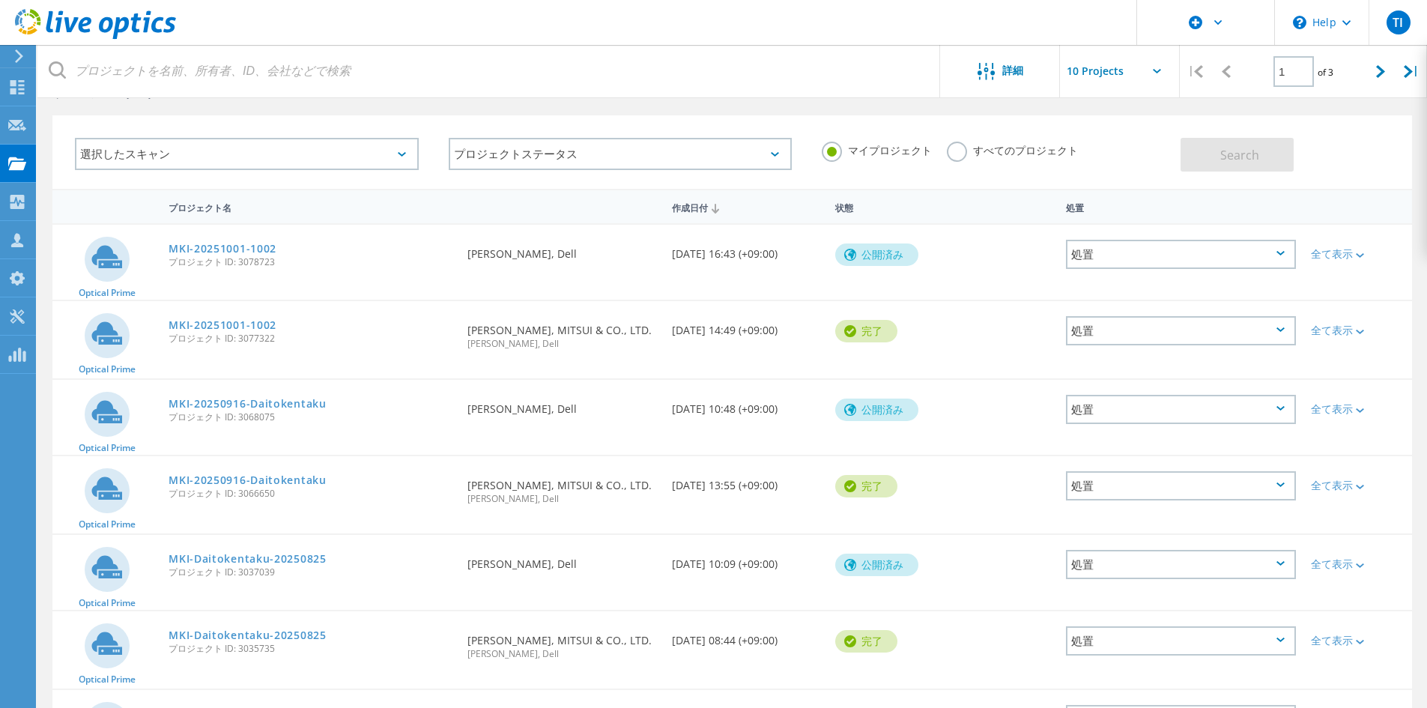
scroll to position [51, 0]
click at [1386, 75] on icon at bounding box center [1381, 71] width 9 height 13
type input "2"
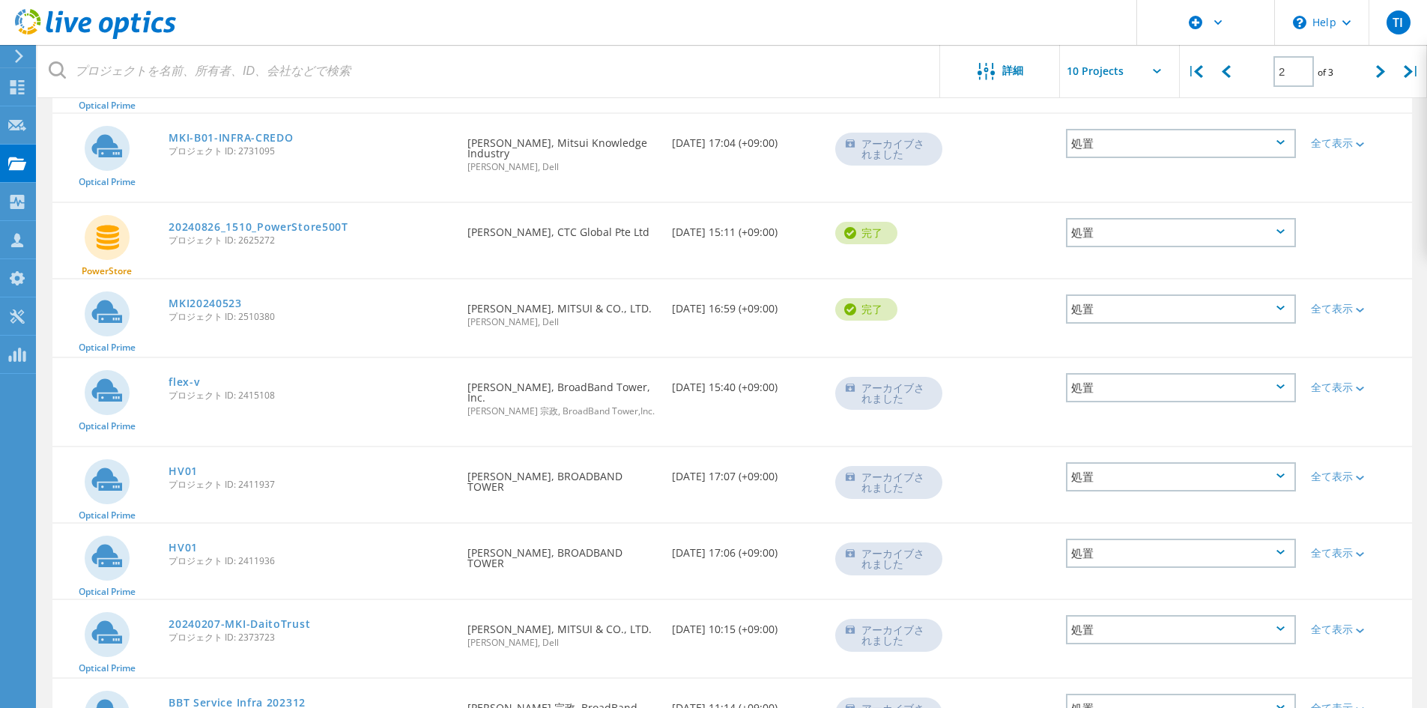
scroll to position [413, 0]
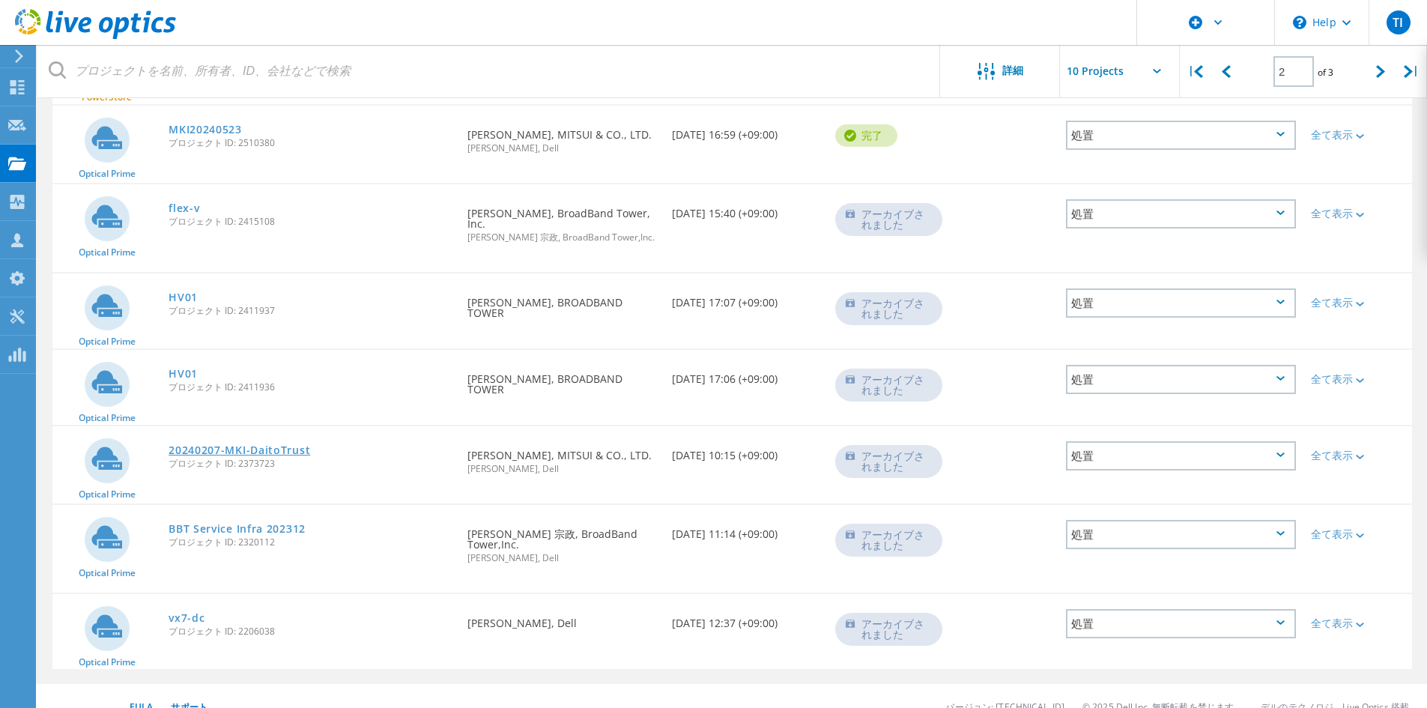
click at [291, 446] on link "20240207-MKI-DaitoTrust" at bounding box center [240, 450] width 142 height 10
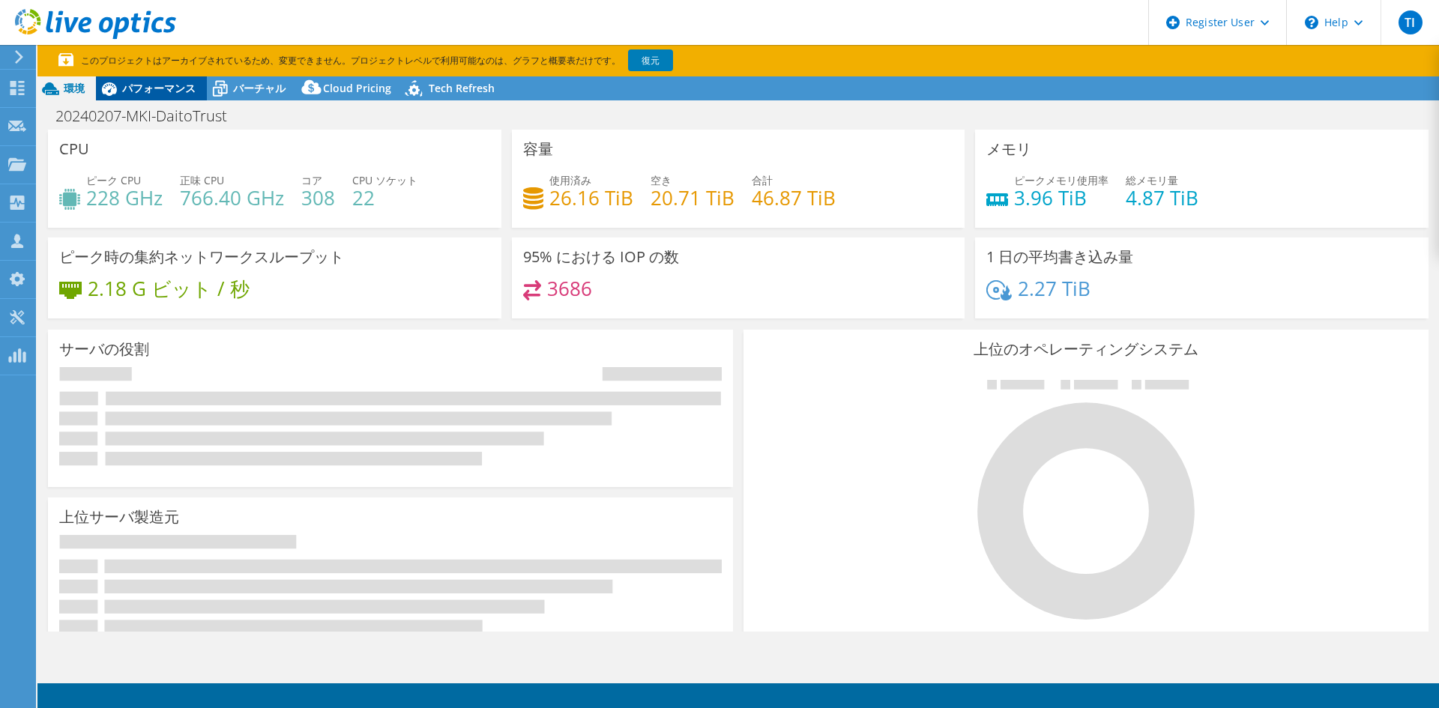
click at [187, 89] on span "パフォーマンス" at bounding box center [158, 88] width 73 height 14
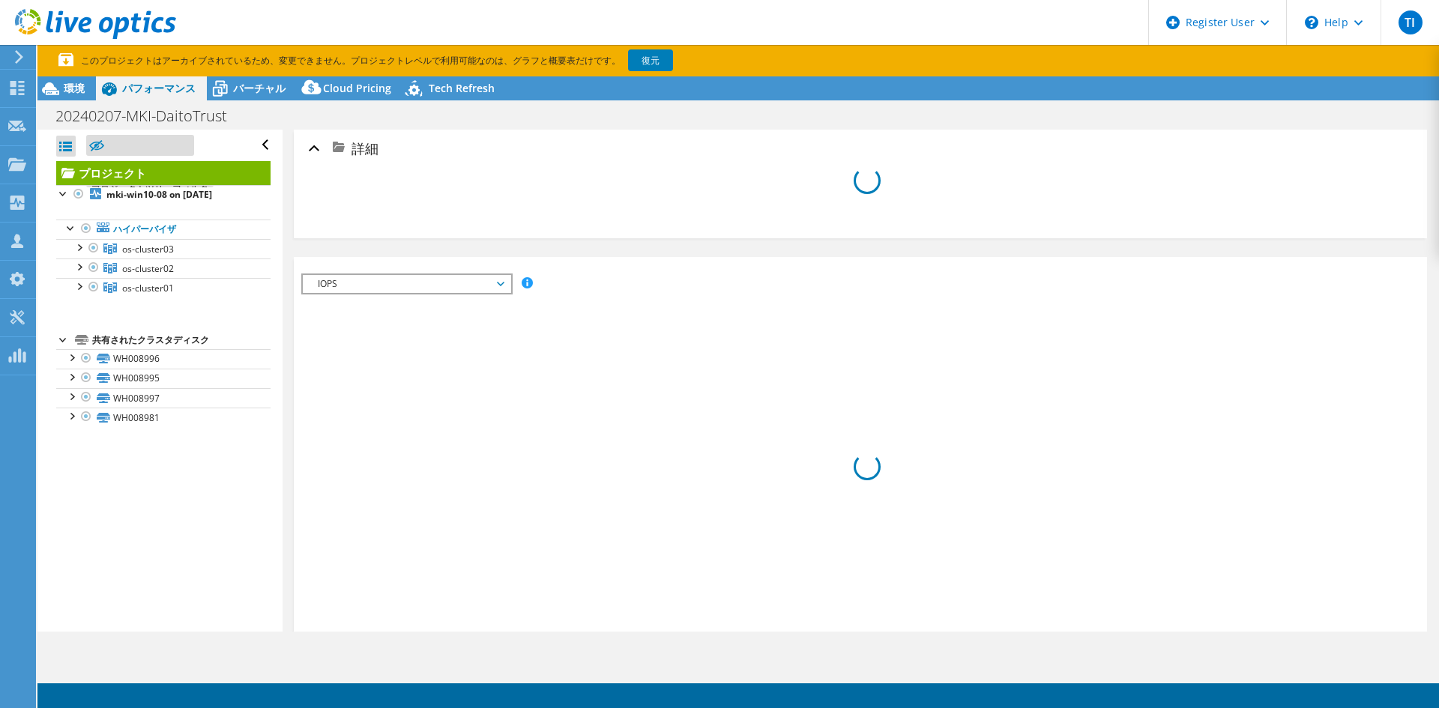
select select "USD"
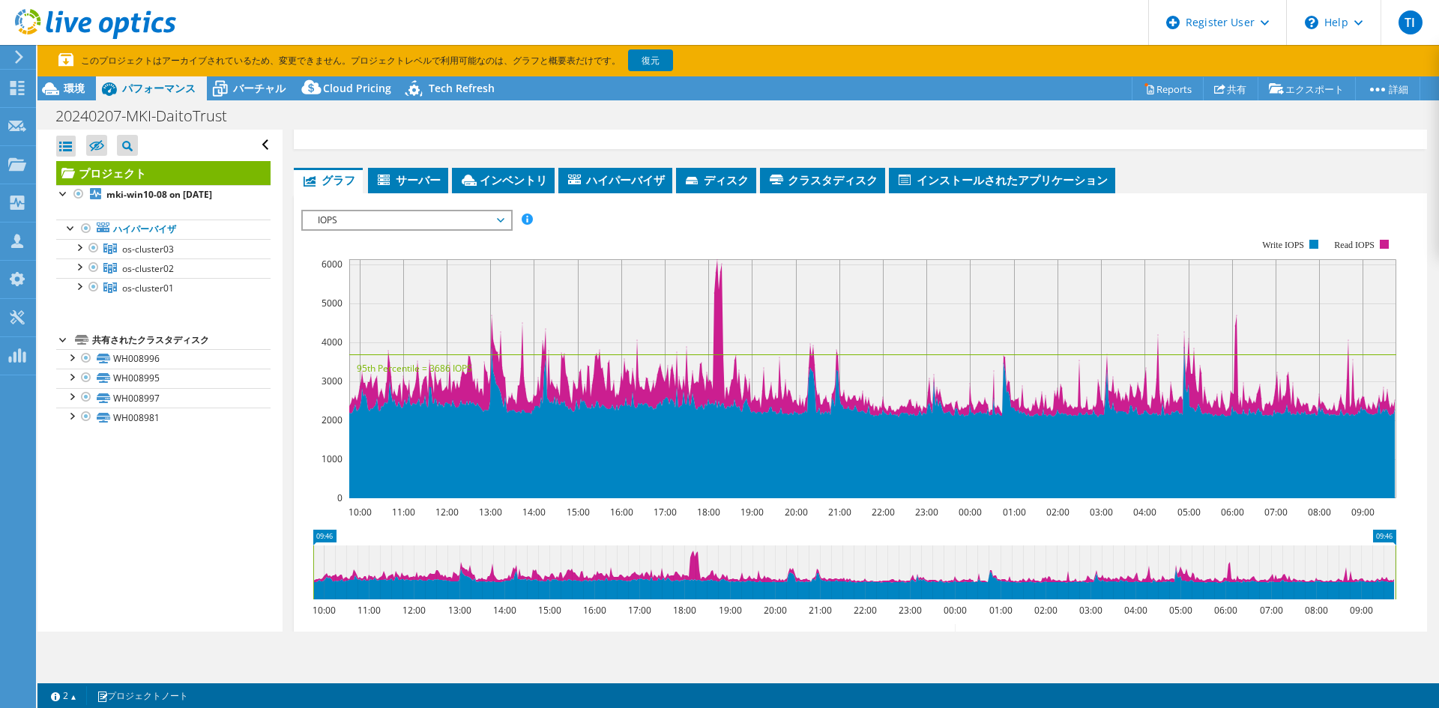
scroll to position [229, 0]
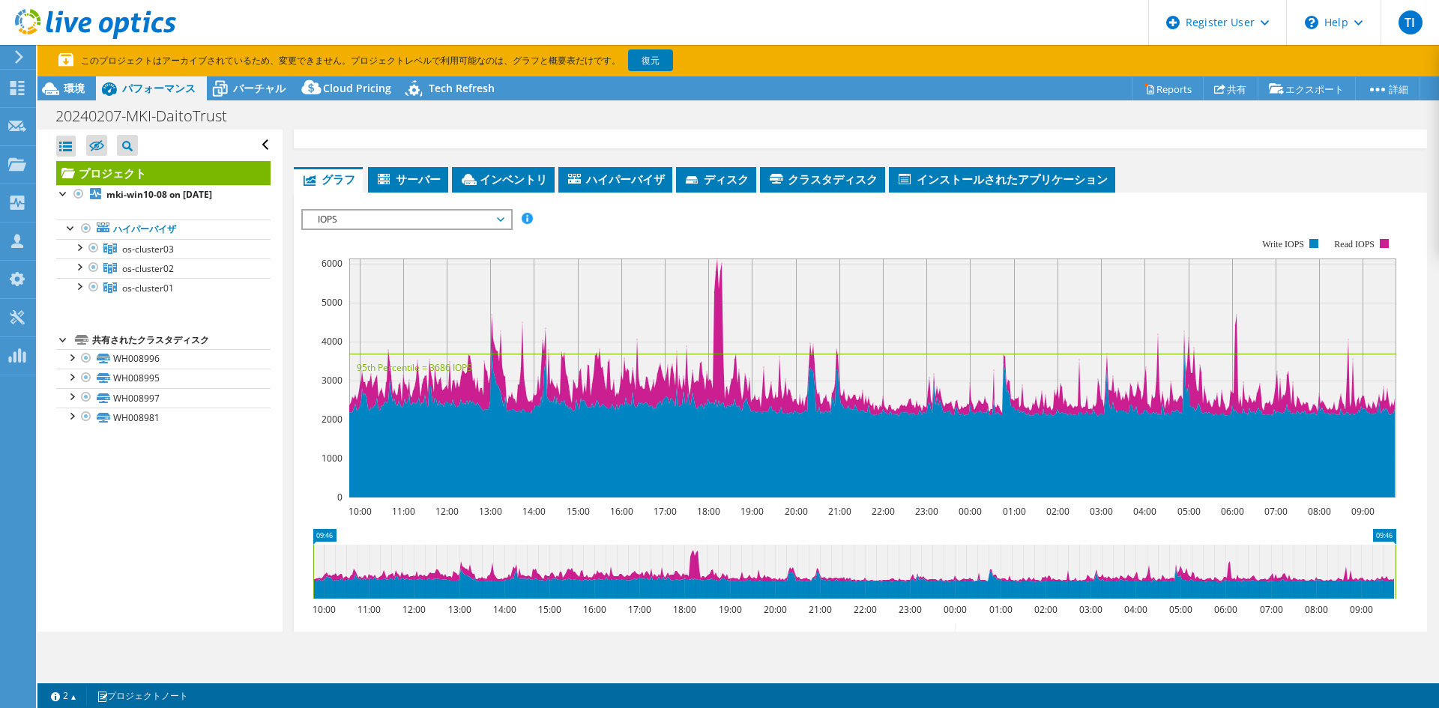
click at [675, 234] on rect at bounding box center [848, 368] width 1095 height 300
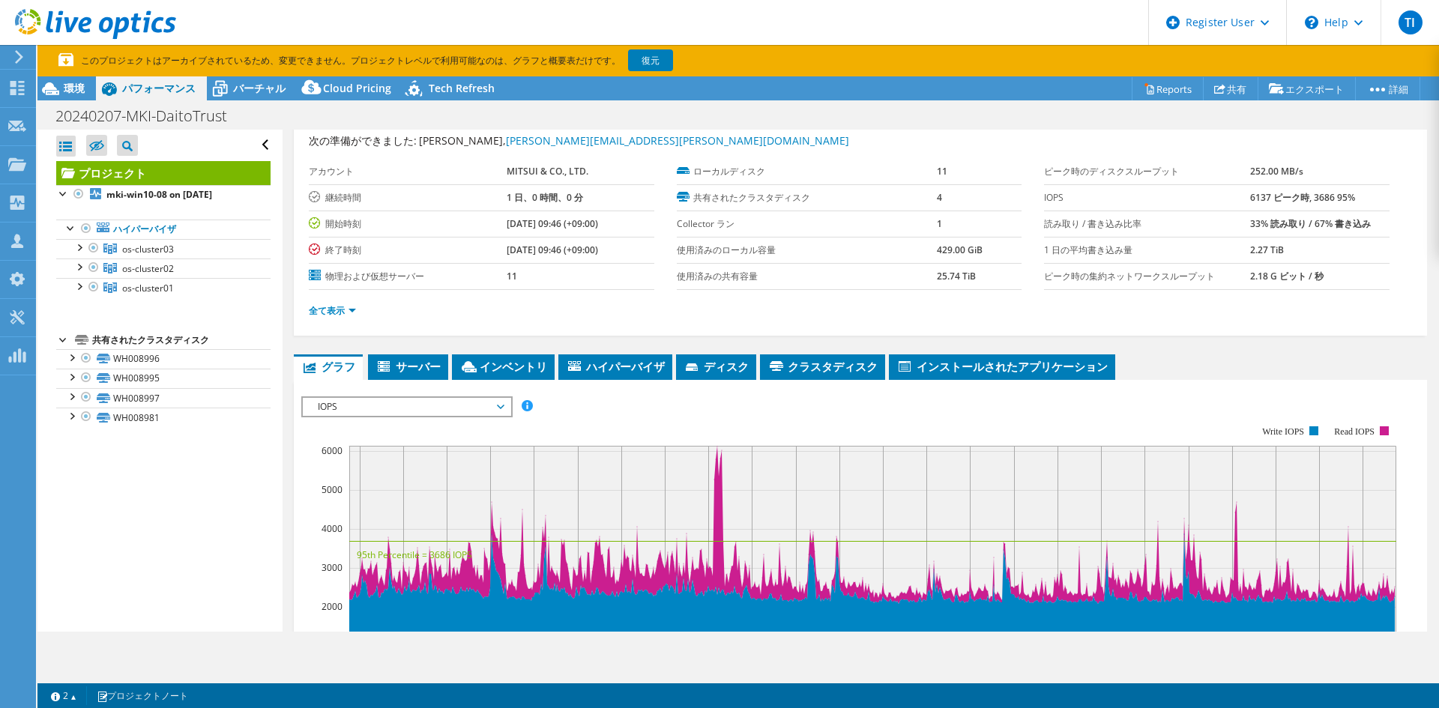
scroll to position [0, 0]
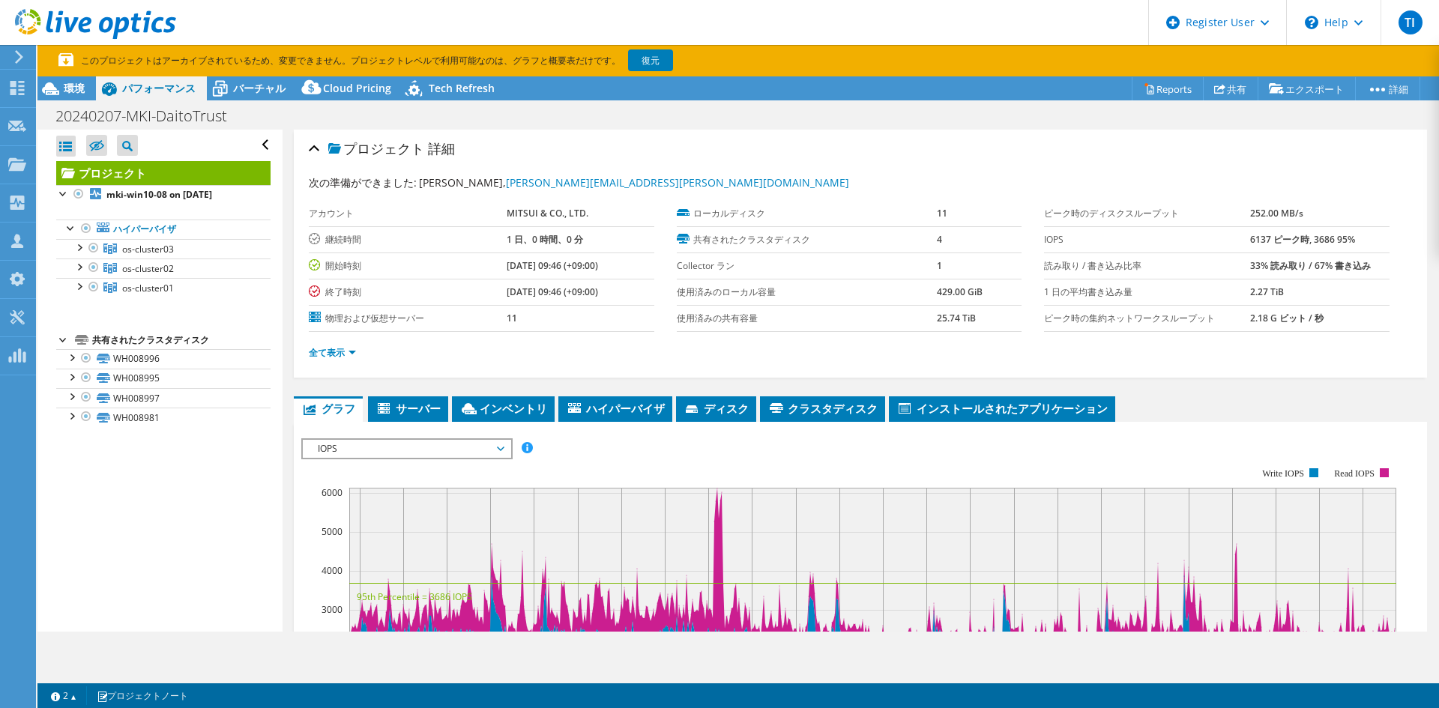
click at [785, 171] on div "次の準備ができました: [PERSON_NAME], [PERSON_NAME][EMAIL_ADDRESS][PERSON_NAME][DOMAIN_NAM…" at bounding box center [860, 270] width 1103 height 208
